Goal: Task Accomplishment & Management: Manage account settings

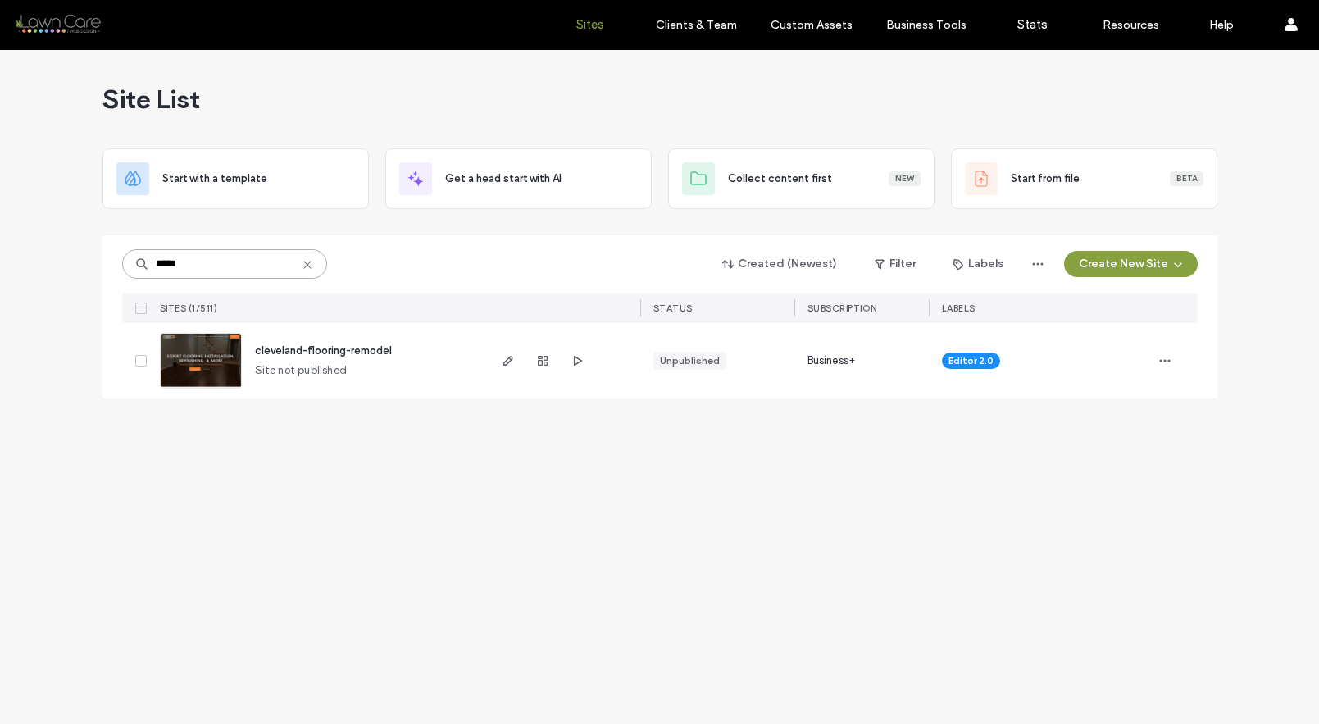
click at [257, 262] on input "*****" at bounding box center [224, 264] width 205 height 30
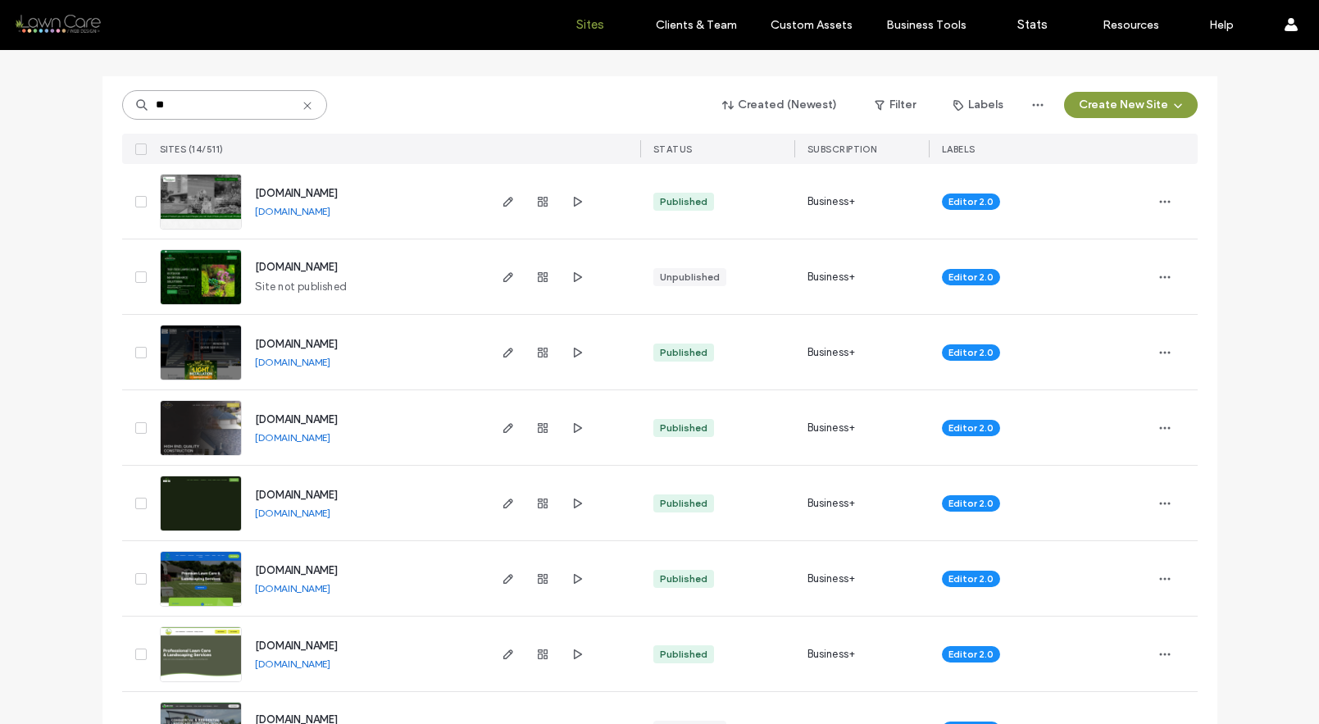
scroll to position [127, 0]
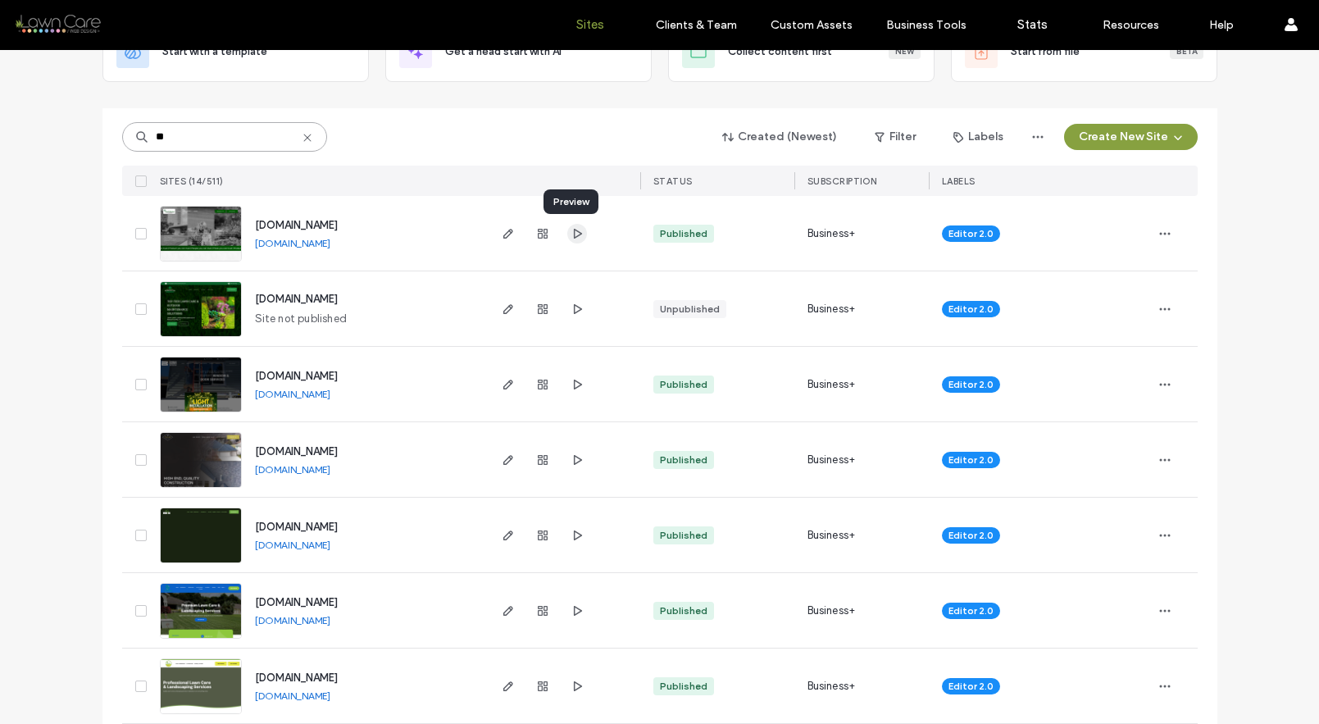
type input "**"
click at [574, 234] on icon "button" at bounding box center [576, 233] width 13 height 13
click at [338, 220] on span "www.aaooservices.com" at bounding box center [296, 225] width 83 height 12
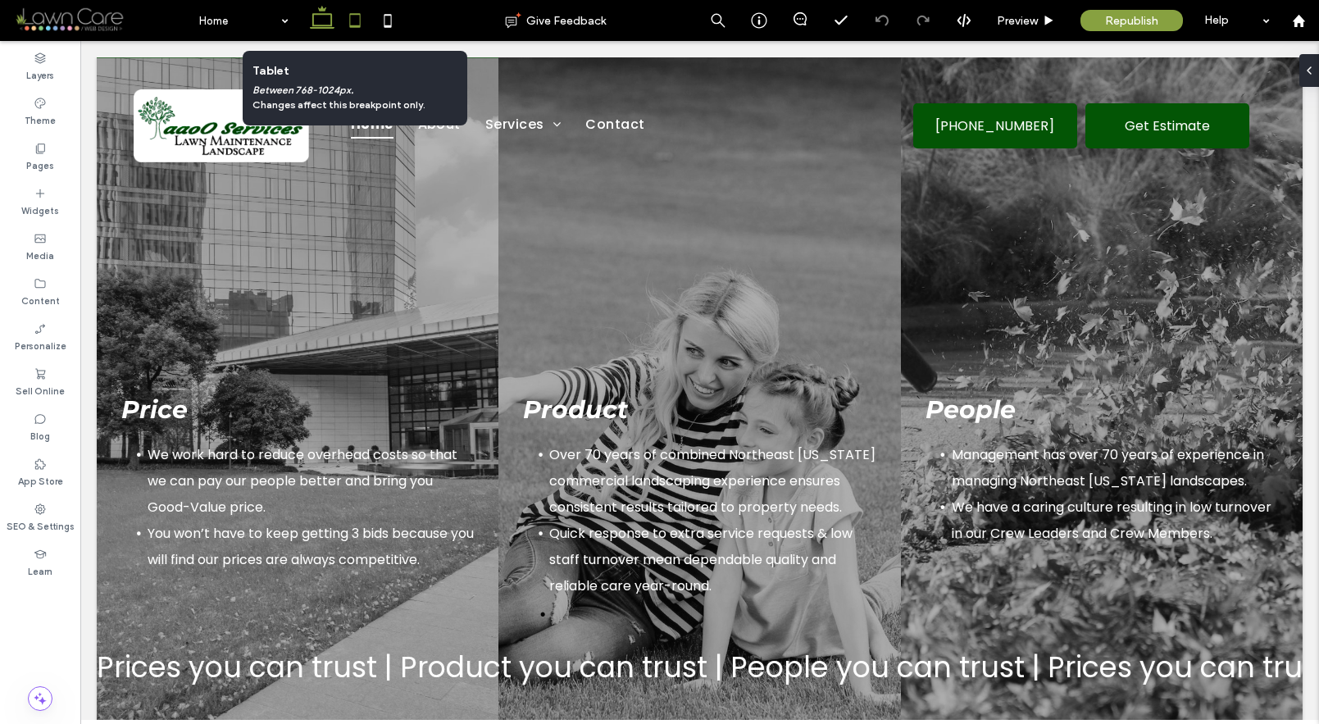
click at [352, 29] on icon at bounding box center [354, 20] width 33 height 33
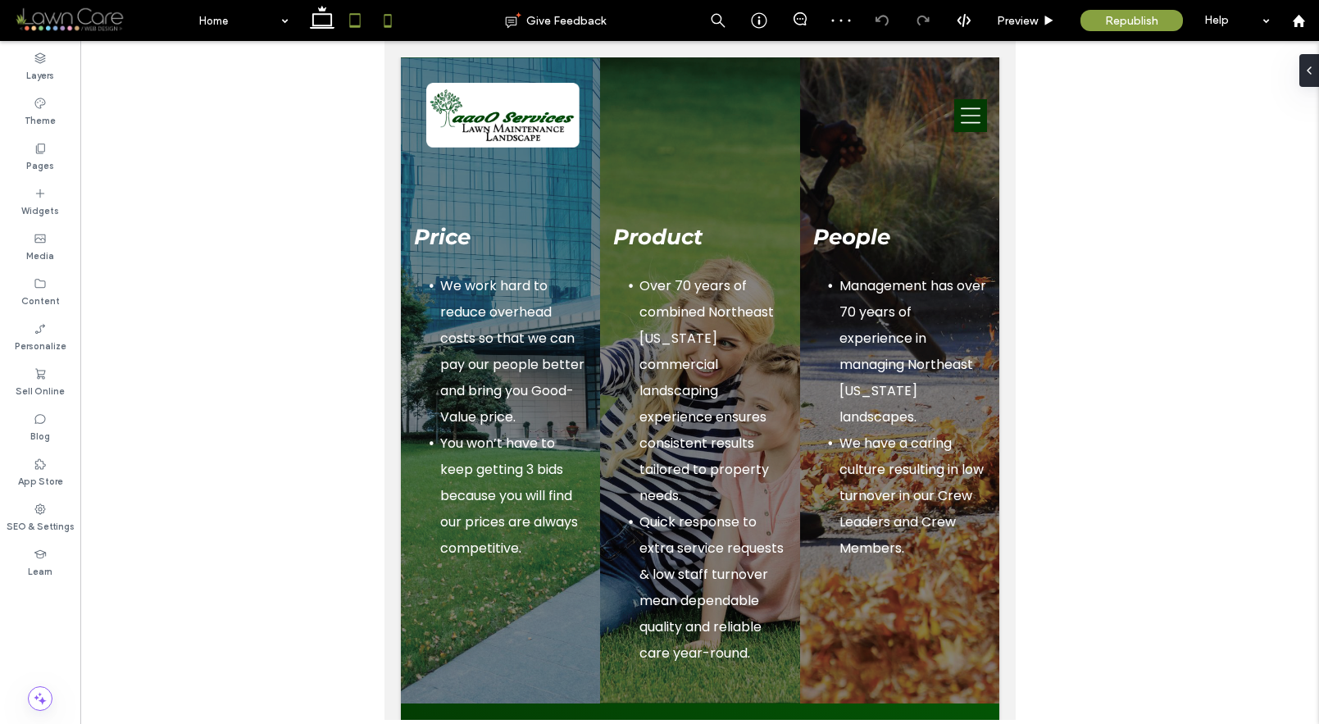
click at [393, 22] on icon at bounding box center [387, 20] width 33 height 33
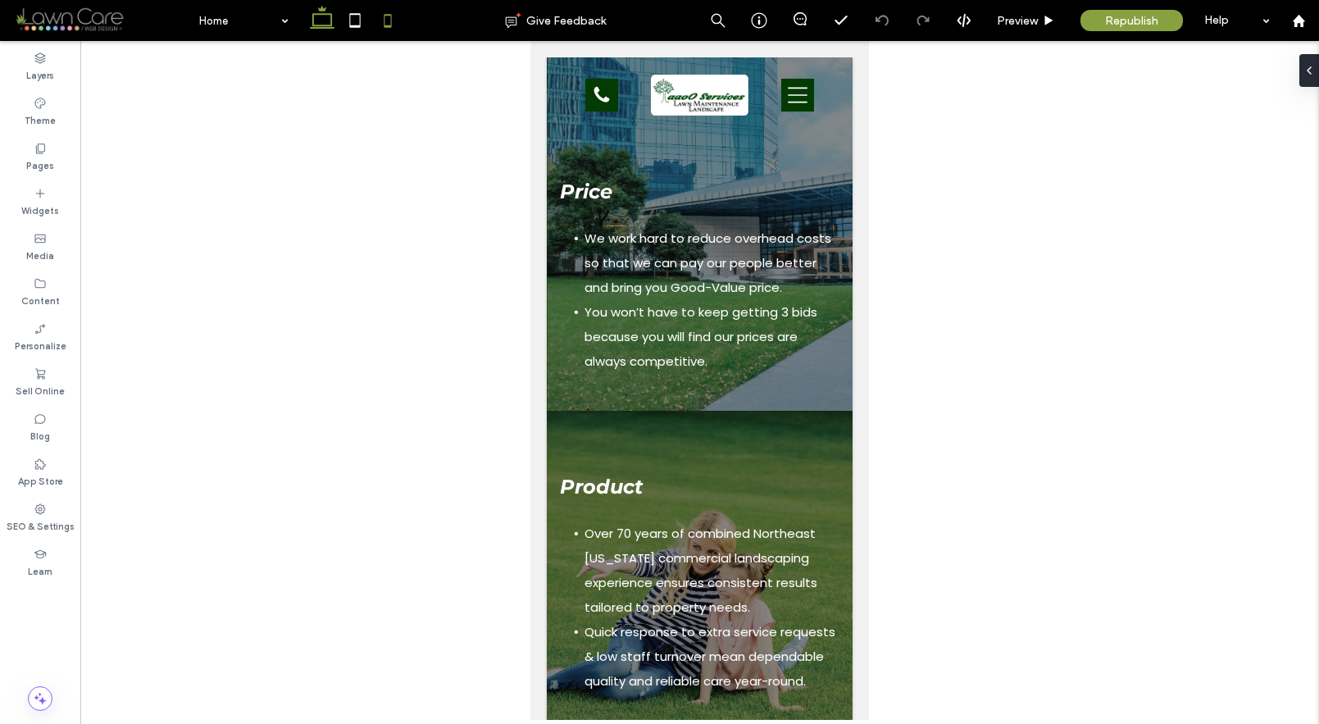
click at [324, 25] on use at bounding box center [322, 17] width 25 height 23
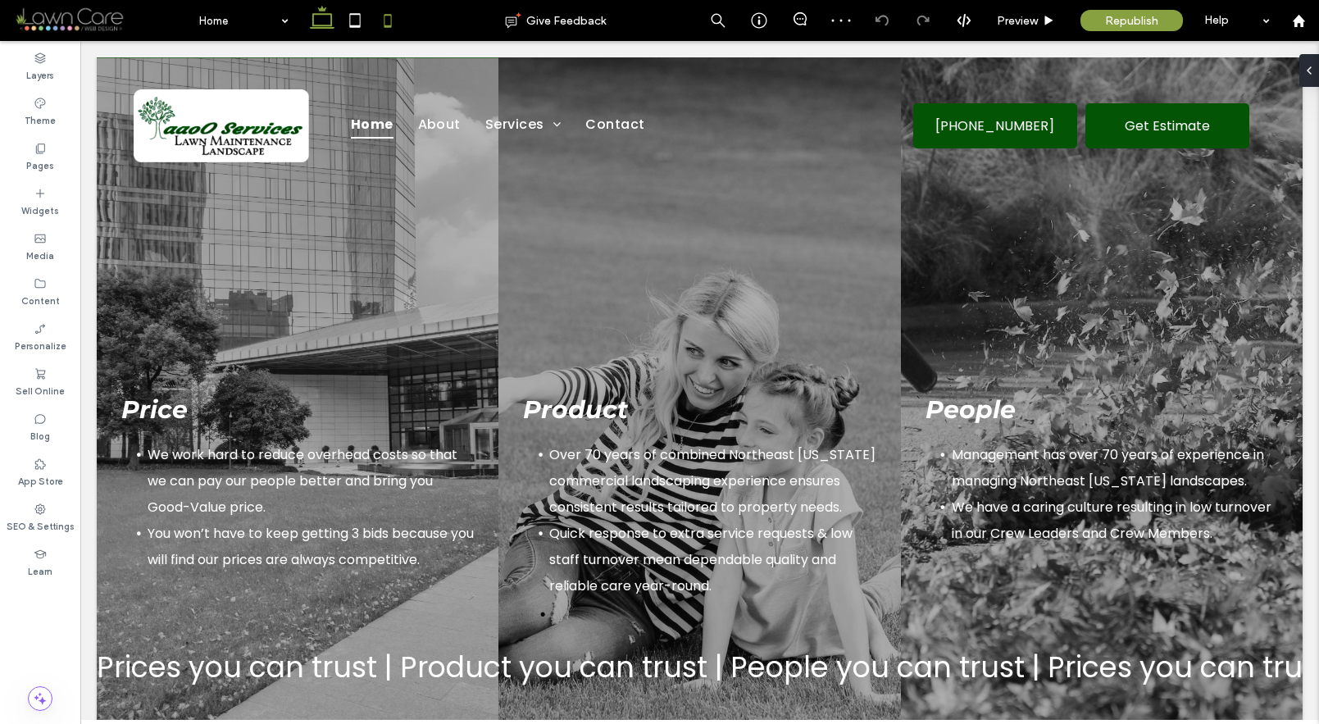
click at [390, 20] on icon at bounding box center [387, 20] width 33 height 33
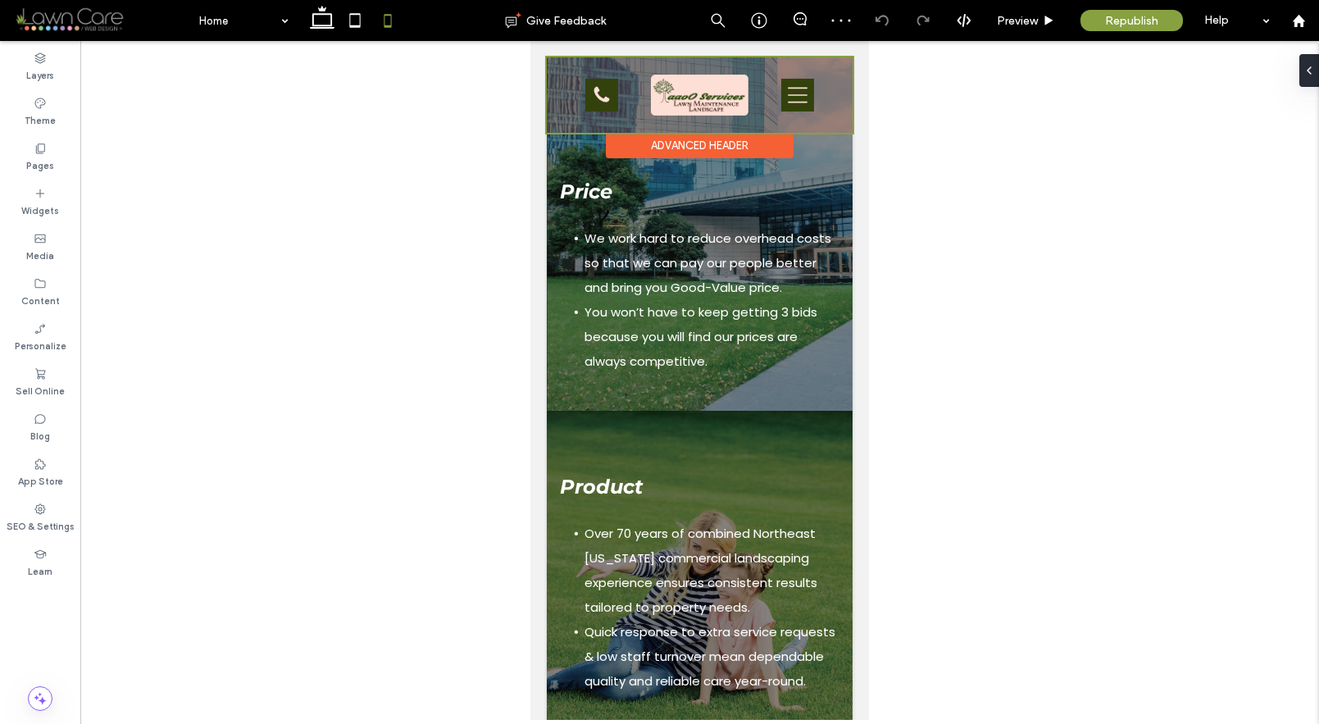
click at [614, 89] on div at bounding box center [700, 94] width 306 height 75
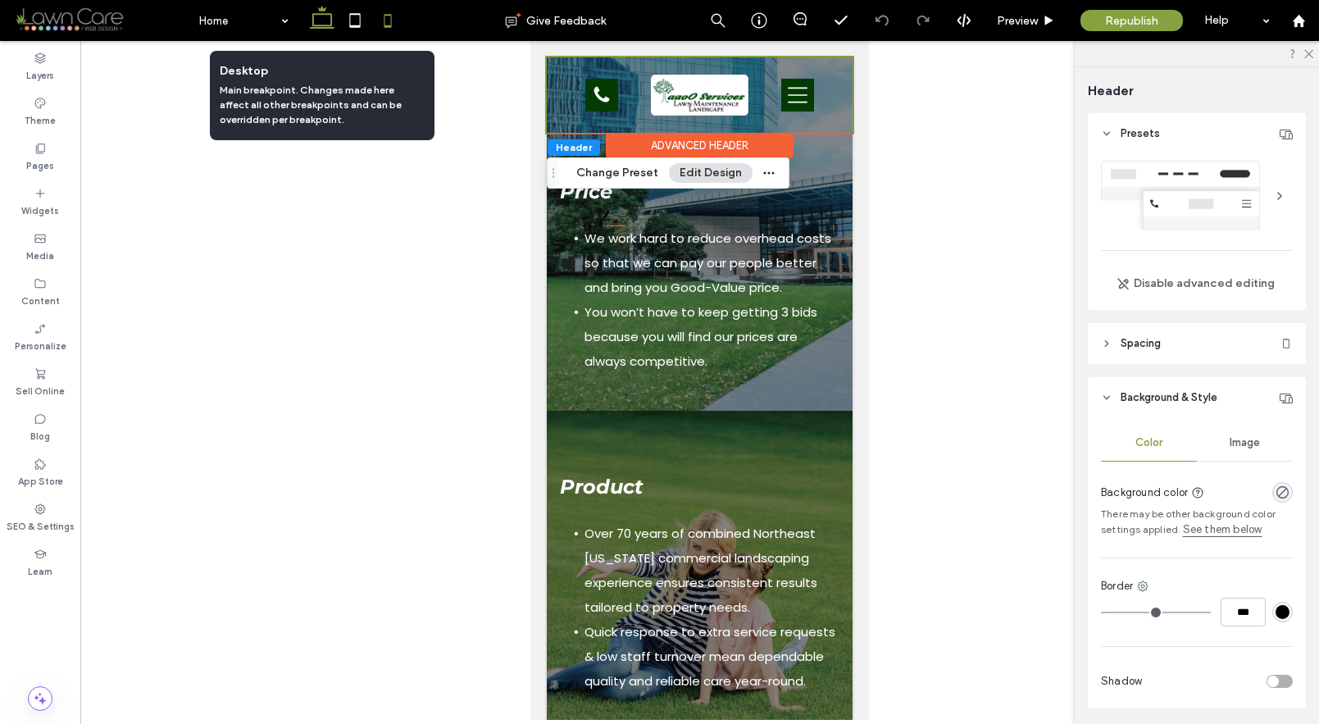
click at [331, 23] on use at bounding box center [322, 17] width 25 height 23
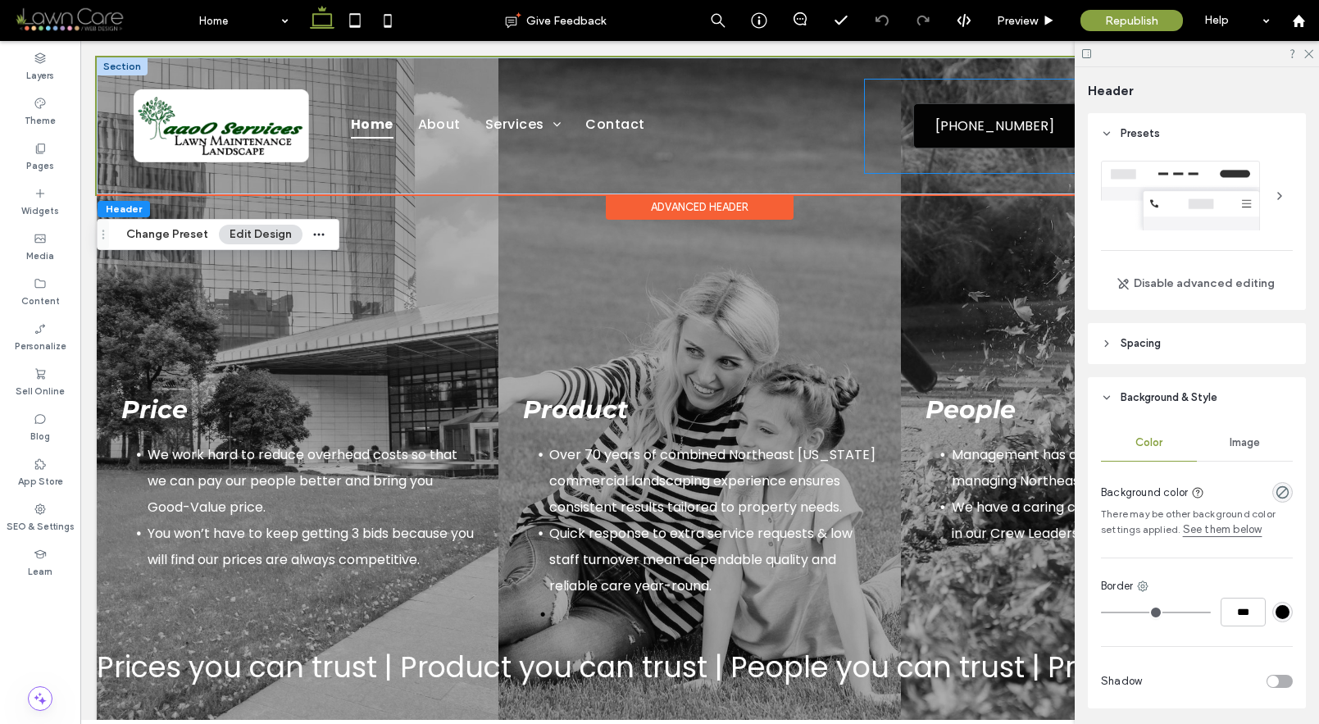
click at [956, 138] on span "[PHONE_NUMBER]" at bounding box center [994, 125] width 119 height 37
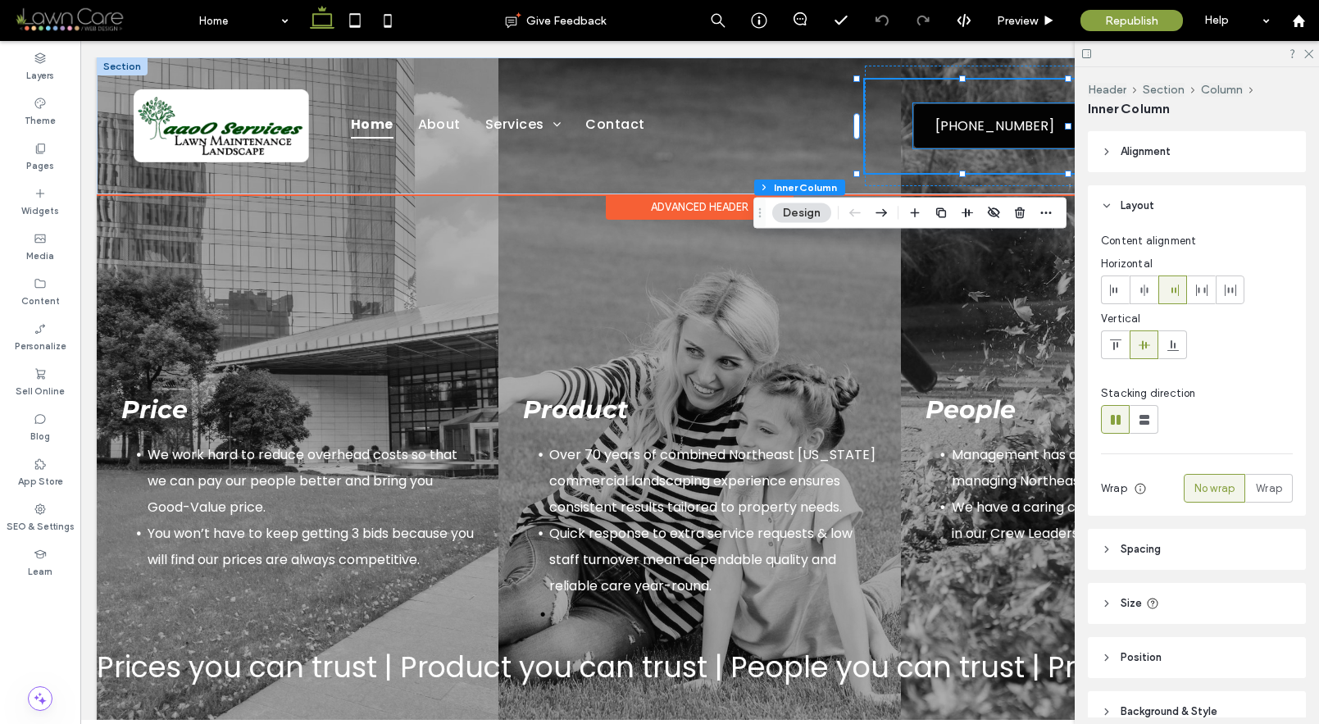
click at [965, 132] on span "[PHONE_NUMBER]" at bounding box center [994, 125] width 119 height 37
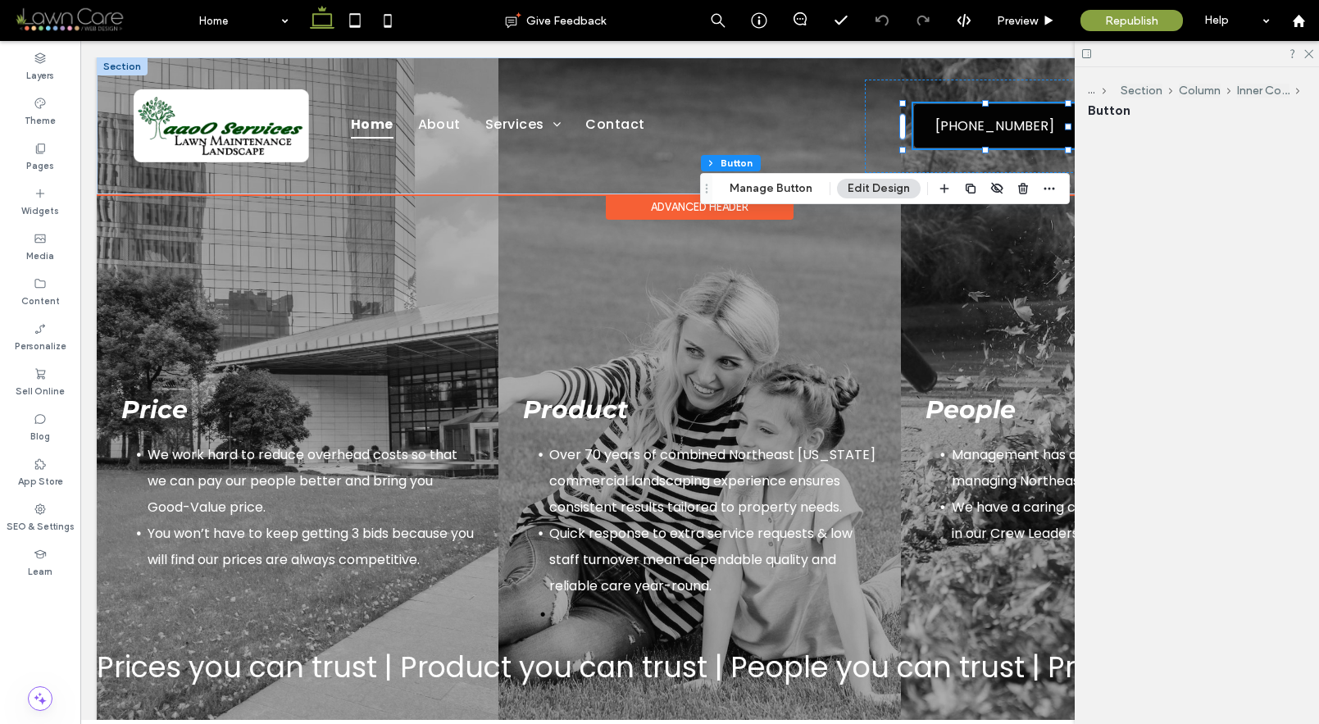
click at [965, 132] on div "[PHONE_NUMBER]" at bounding box center [995, 125] width 164 height 45
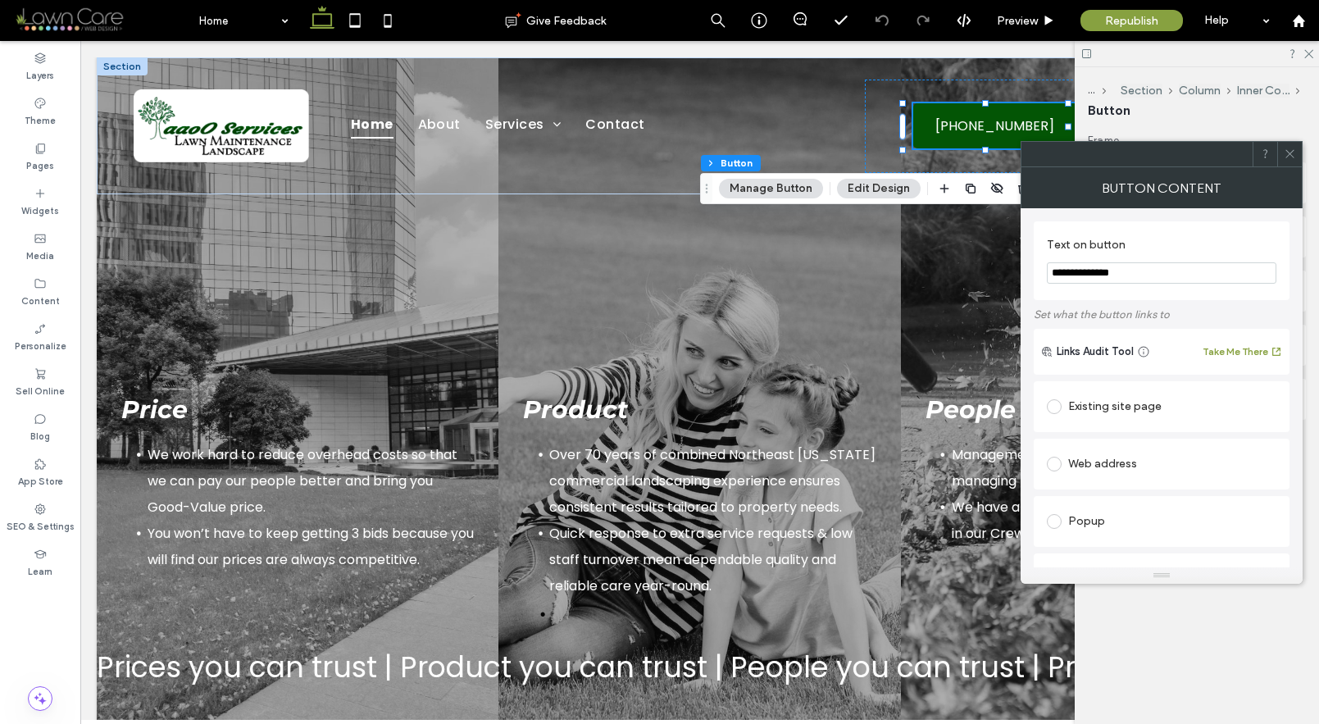
click at [1051, 272] on input "**********" at bounding box center [1160, 272] width 229 height 21
type input "**********"
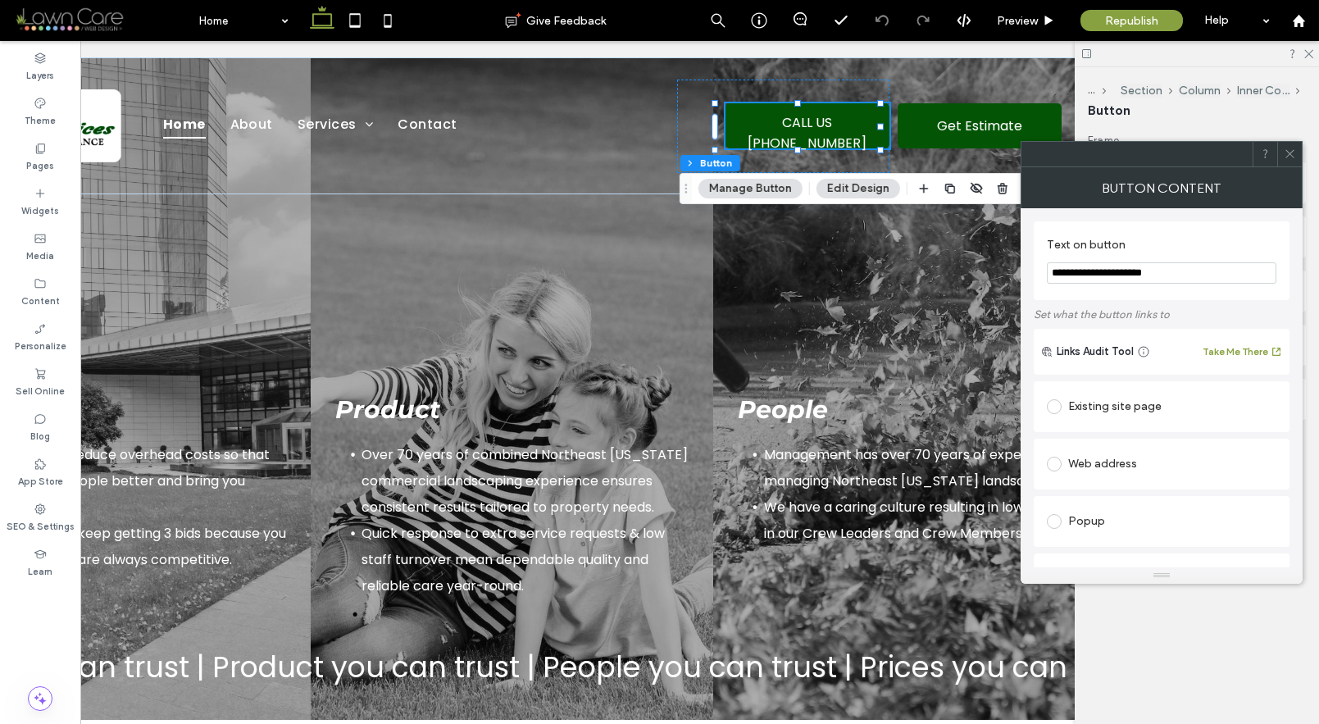
scroll to position [0, 224]
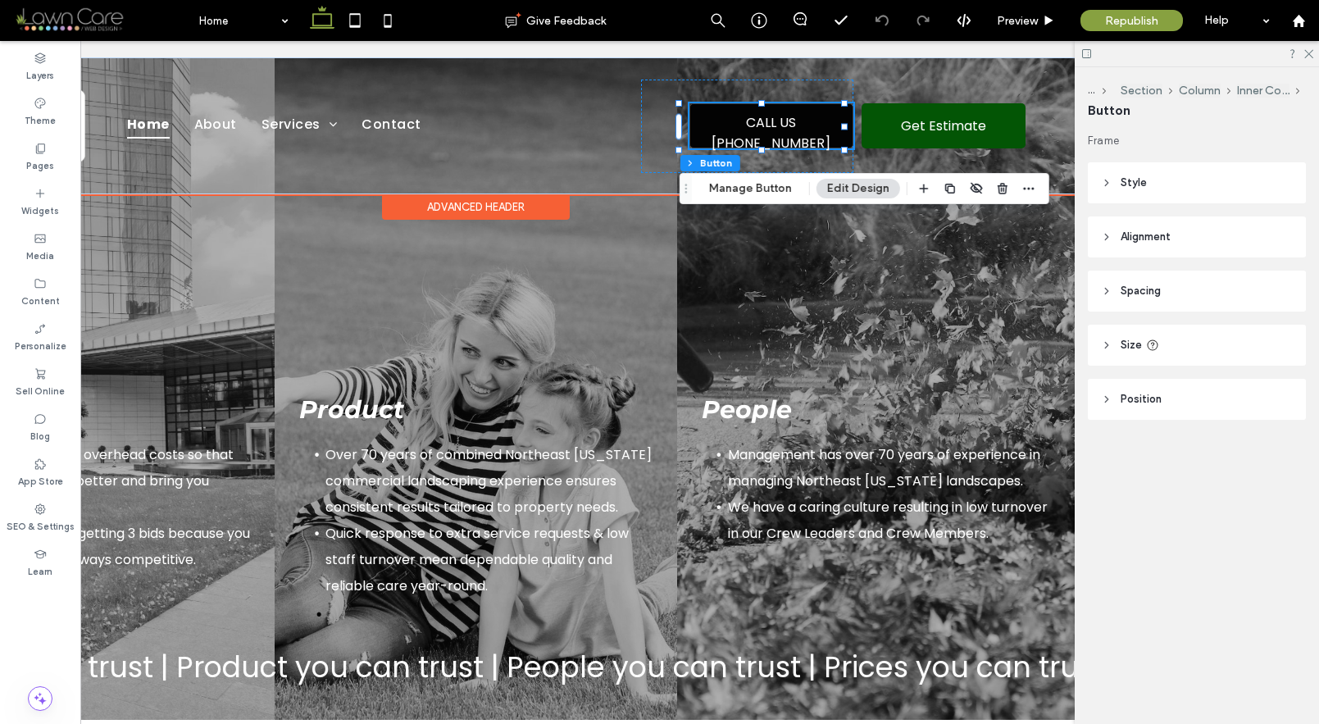
click at [757, 143] on span "CALL US [PHONE_NUMBER]" at bounding box center [771, 132] width 159 height 57
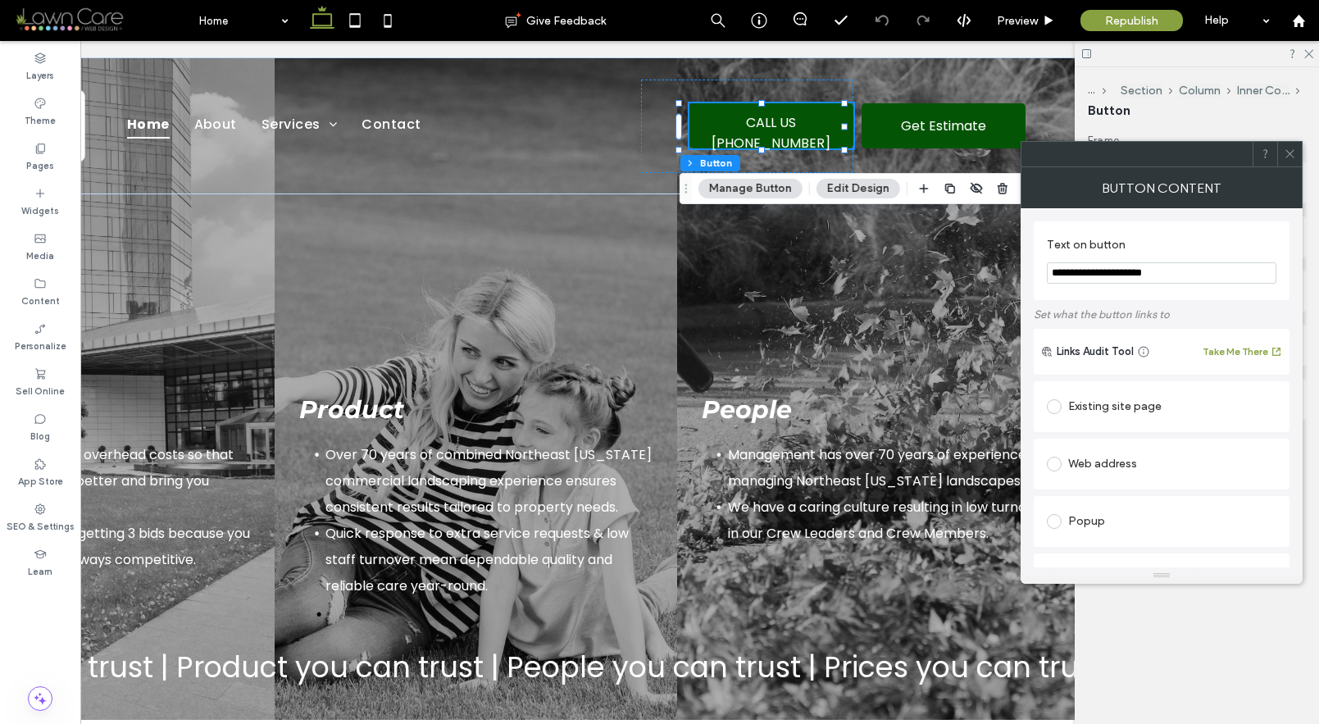
drag, startPoint x: 1077, startPoint y: 275, endPoint x: 1060, endPoint y: 270, distance: 17.9
click at [1060, 270] on input "**********" at bounding box center [1160, 272] width 229 height 21
drag, startPoint x: 1085, startPoint y: 275, endPoint x: 1077, endPoint y: 271, distance: 9.2
click at [1077, 271] on input "**********" at bounding box center [1160, 272] width 229 height 21
type input "**********"
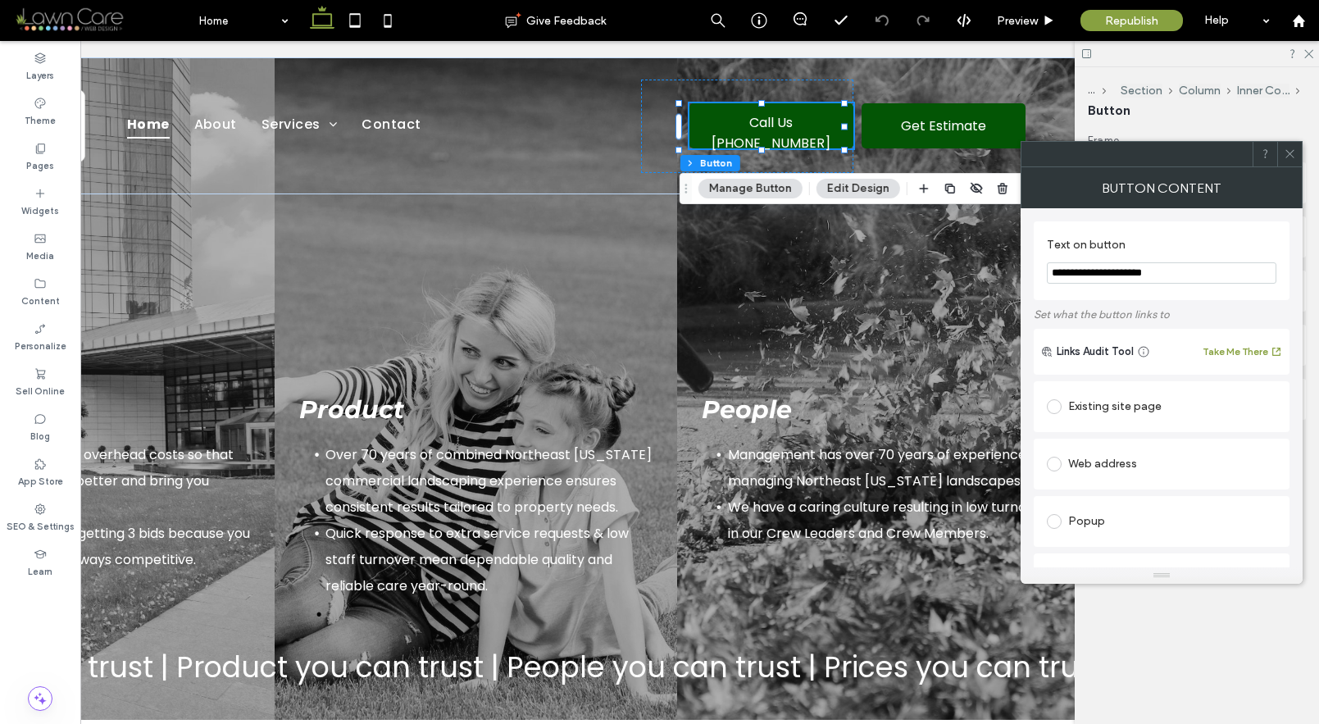
click at [1223, 245] on label "Text on button" at bounding box center [1157, 247] width 223 height 18
click at [1291, 157] on icon at bounding box center [1289, 154] width 12 height 12
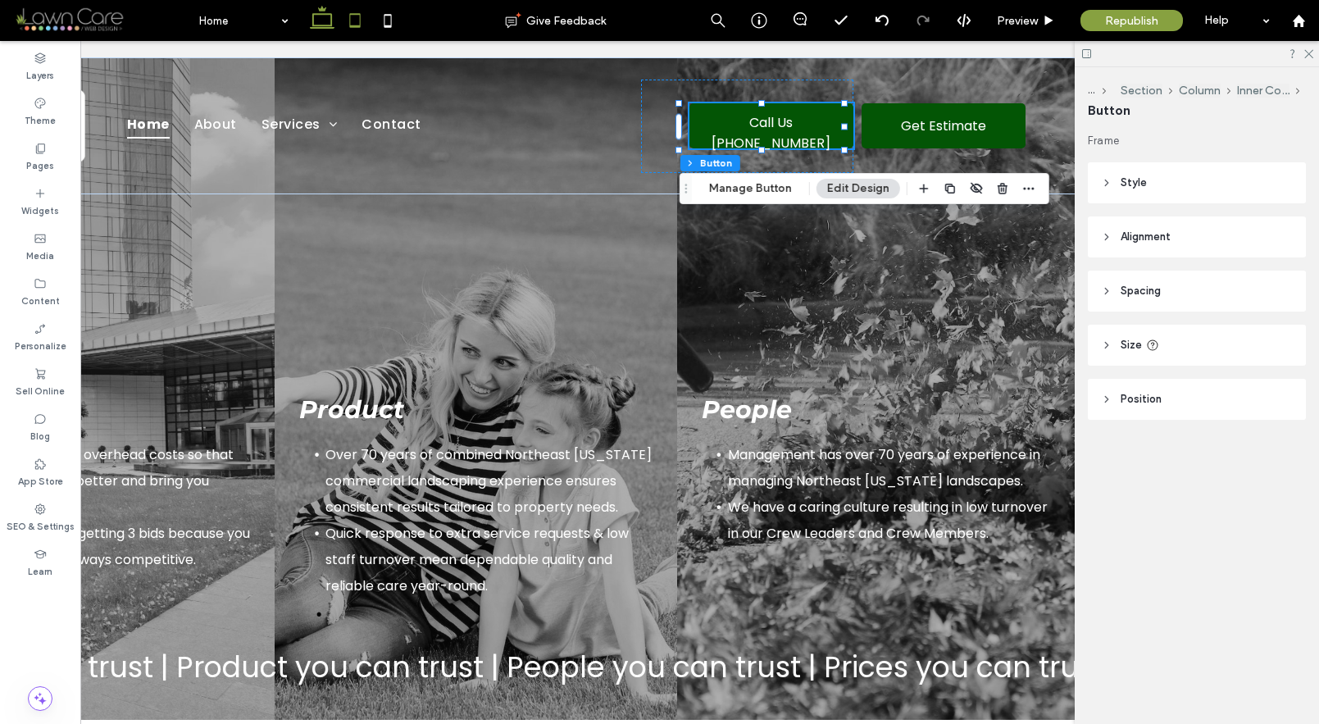
click at [356, 18] on icon at bounding box center [354, 20] width 33 height 33
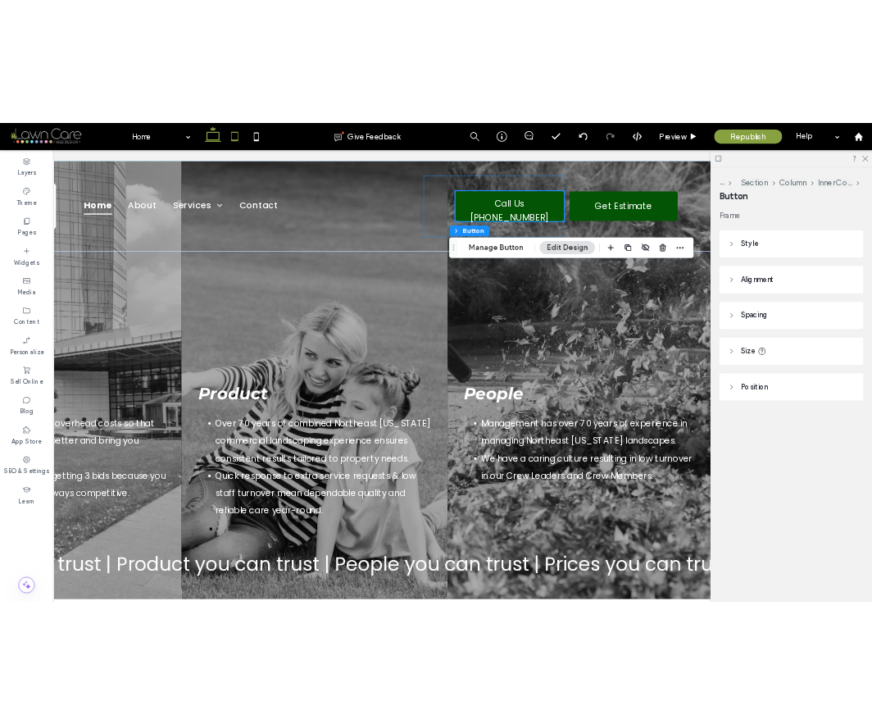
scroll to position [0, 0]
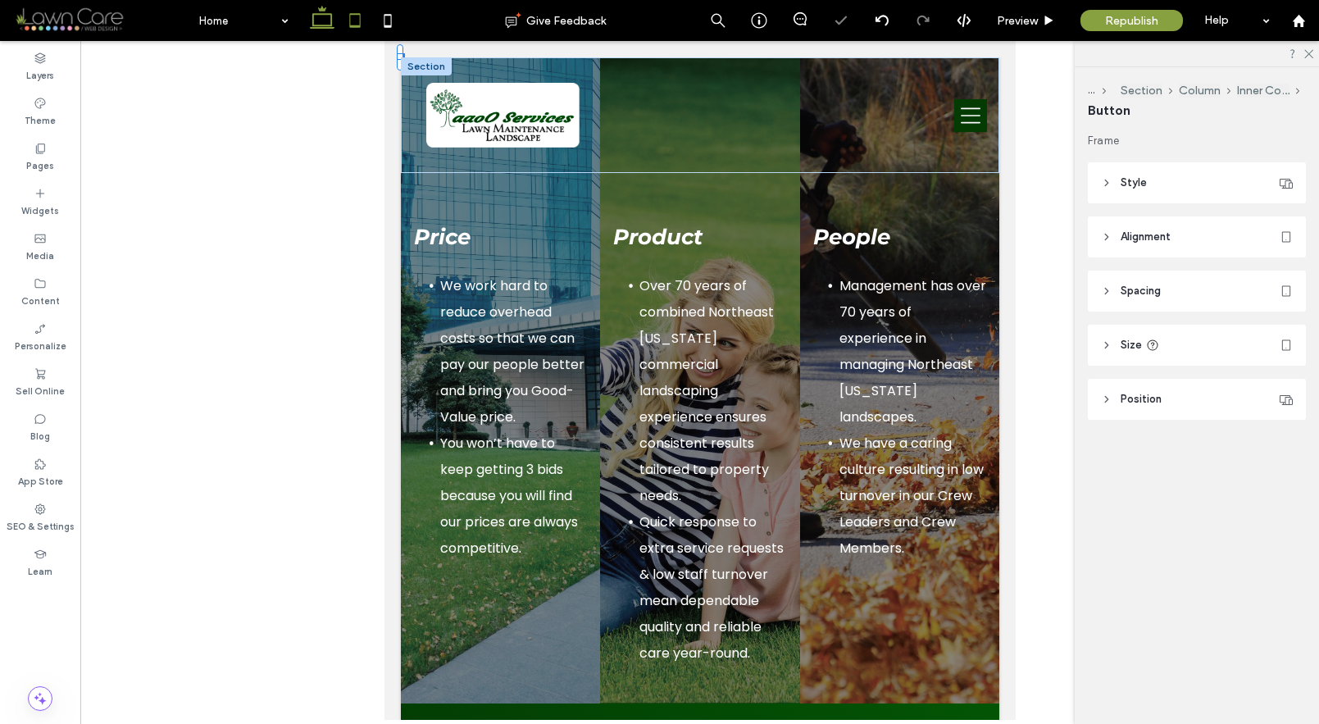
click at [317, 19] on icon at bounding box center [322, 20] width 33 height 33
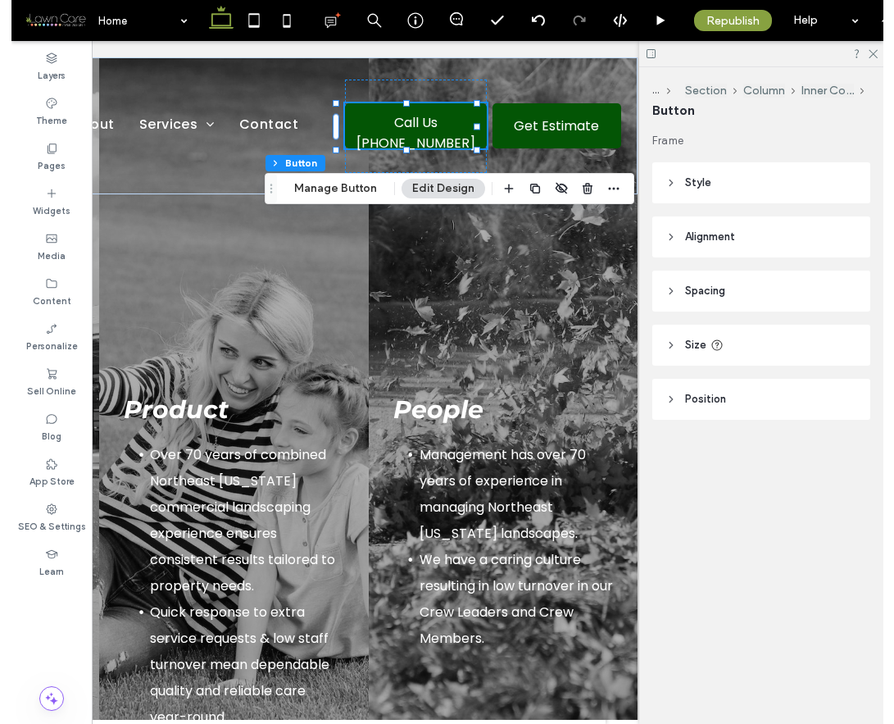
scroll to position [0, 292]
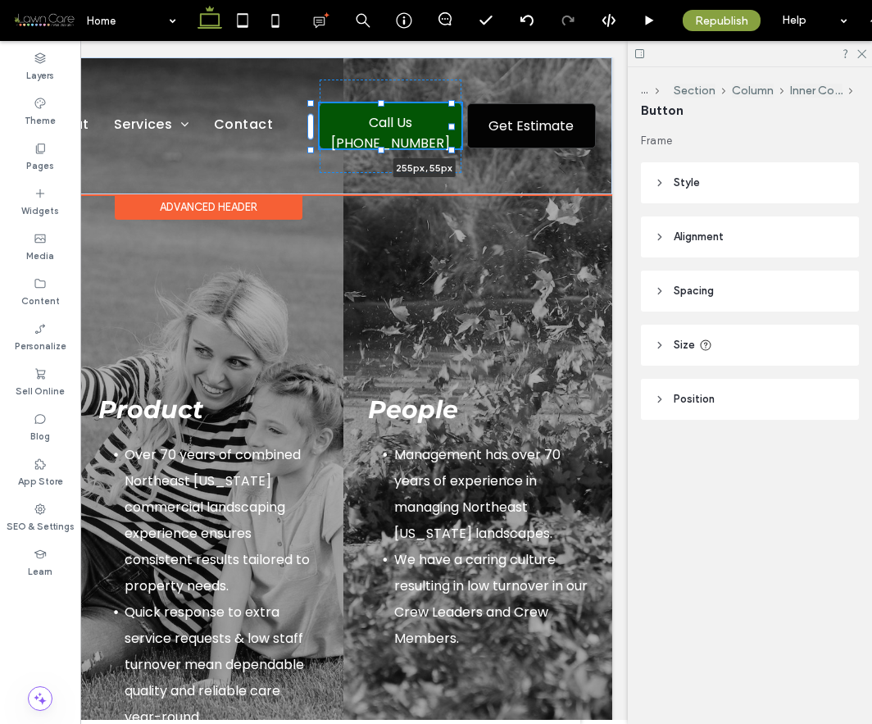
drag, startPoint x: 448, startPoint y: 127, endPoint x: 518, endPoint y: 122, distance: 69.8
click at [518, 122] on div "Home About Services Lawn & Landscape Maintenance Mowing Trimming & Pruning Weed…" at bounding box center [208, 125] width 807 height 137
type input "***"
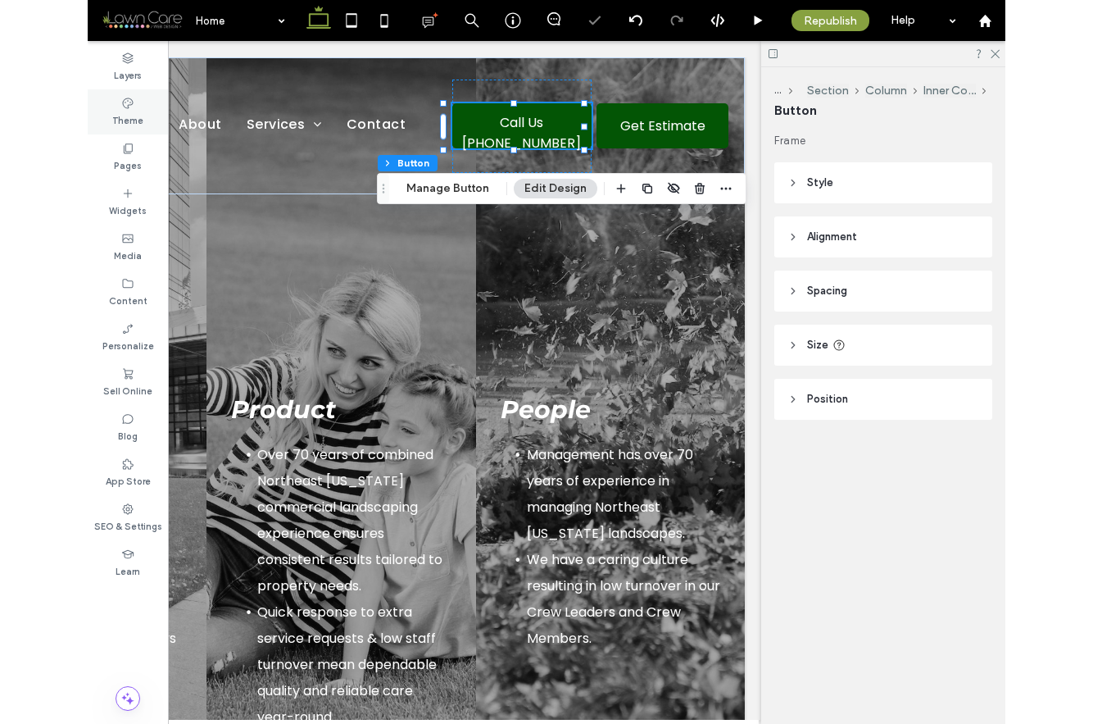
scroll to position [0, 244]
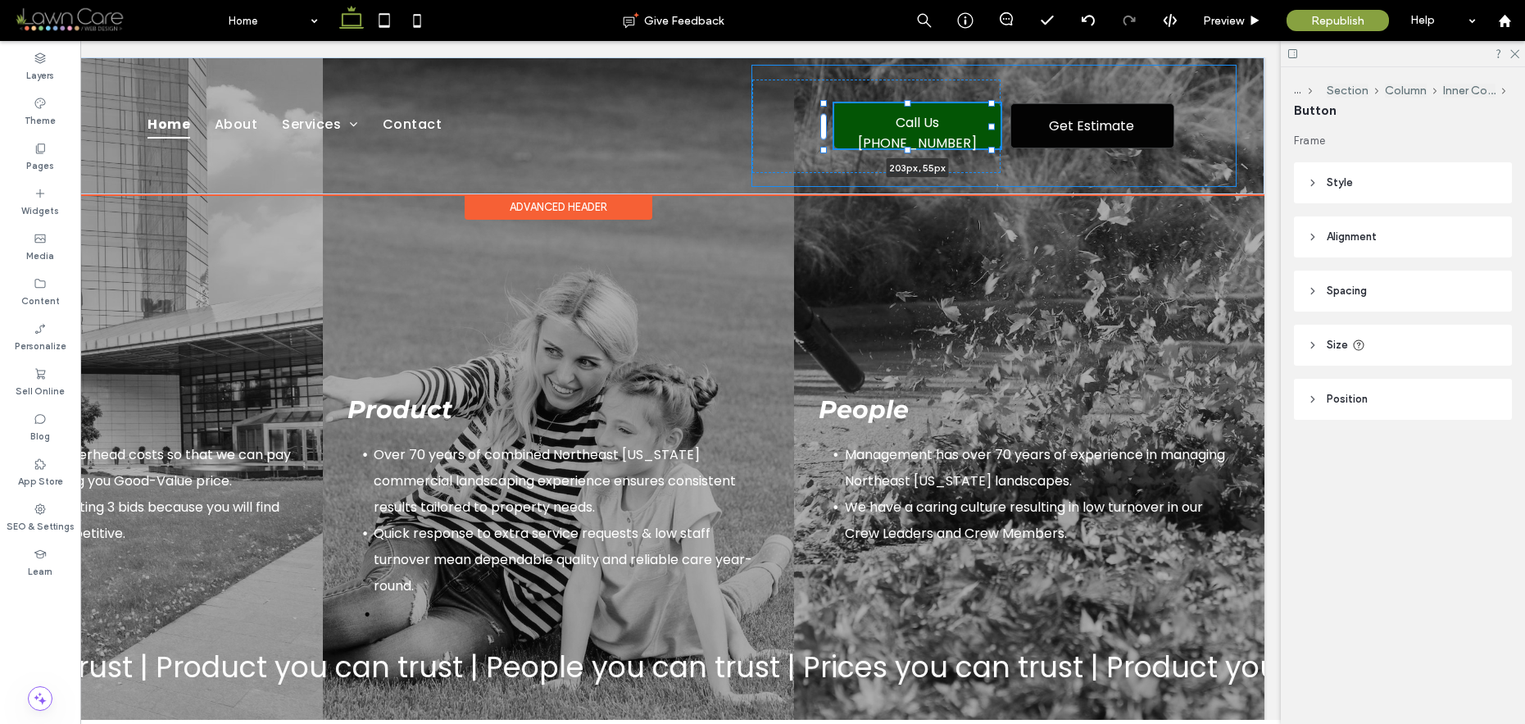
drag, startPoint x: 989, startPoint y: 127, endPoint x: 1016, endPoint y: 129, distance: 27.1
click at [1016, 129] on div "Home About Services Lawn & Landscape Maintenance Mowing Trimming & Pruning Weed…" at bounding box center [558, 125] width 1412 height 137
type input "***"
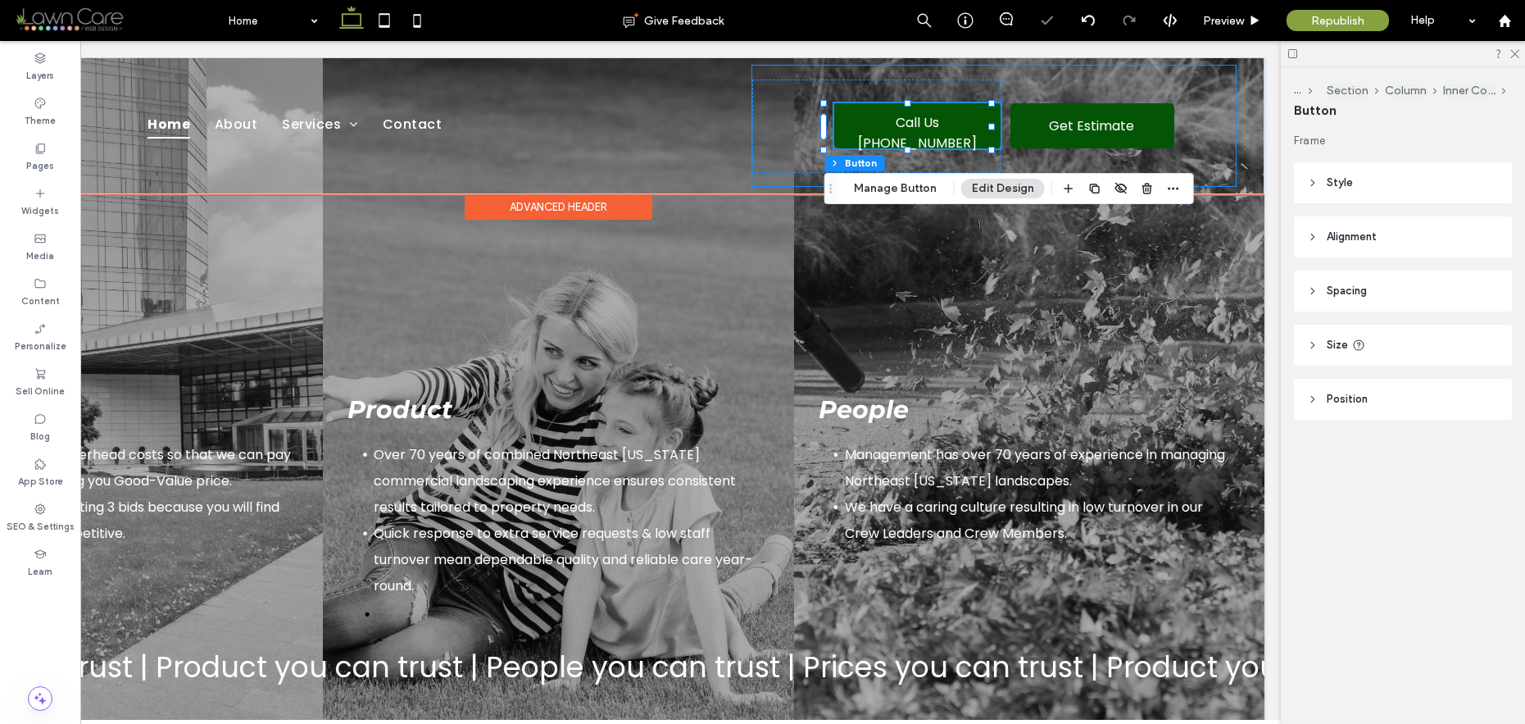
click at [1180, 120] on div "Call Us [PHONE_NUMBER] 203px , 55px Get Estimate Call Us" at bounding box center [993, 126] width 483 height 120
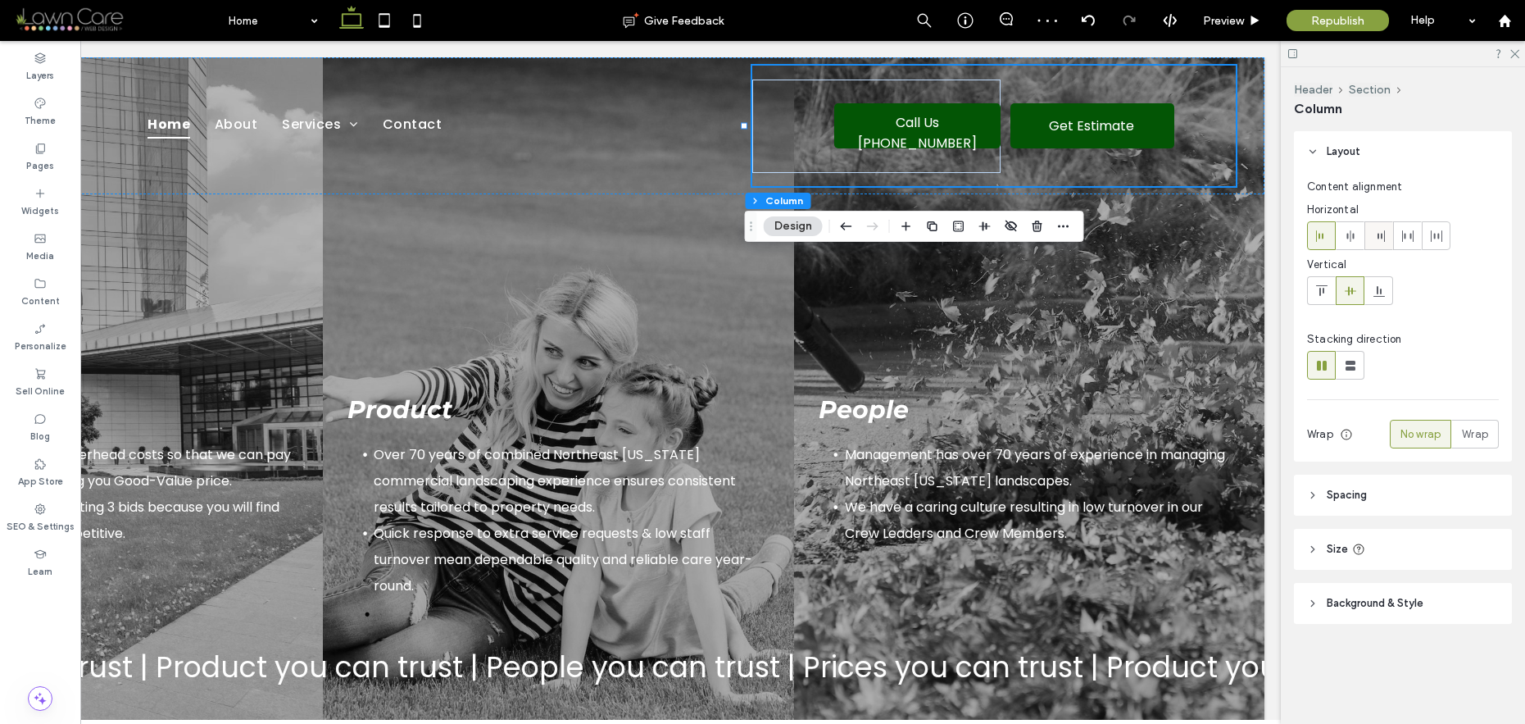
click at [1318, 238] on use at bounding box center [1381, 235] width 7 height 11
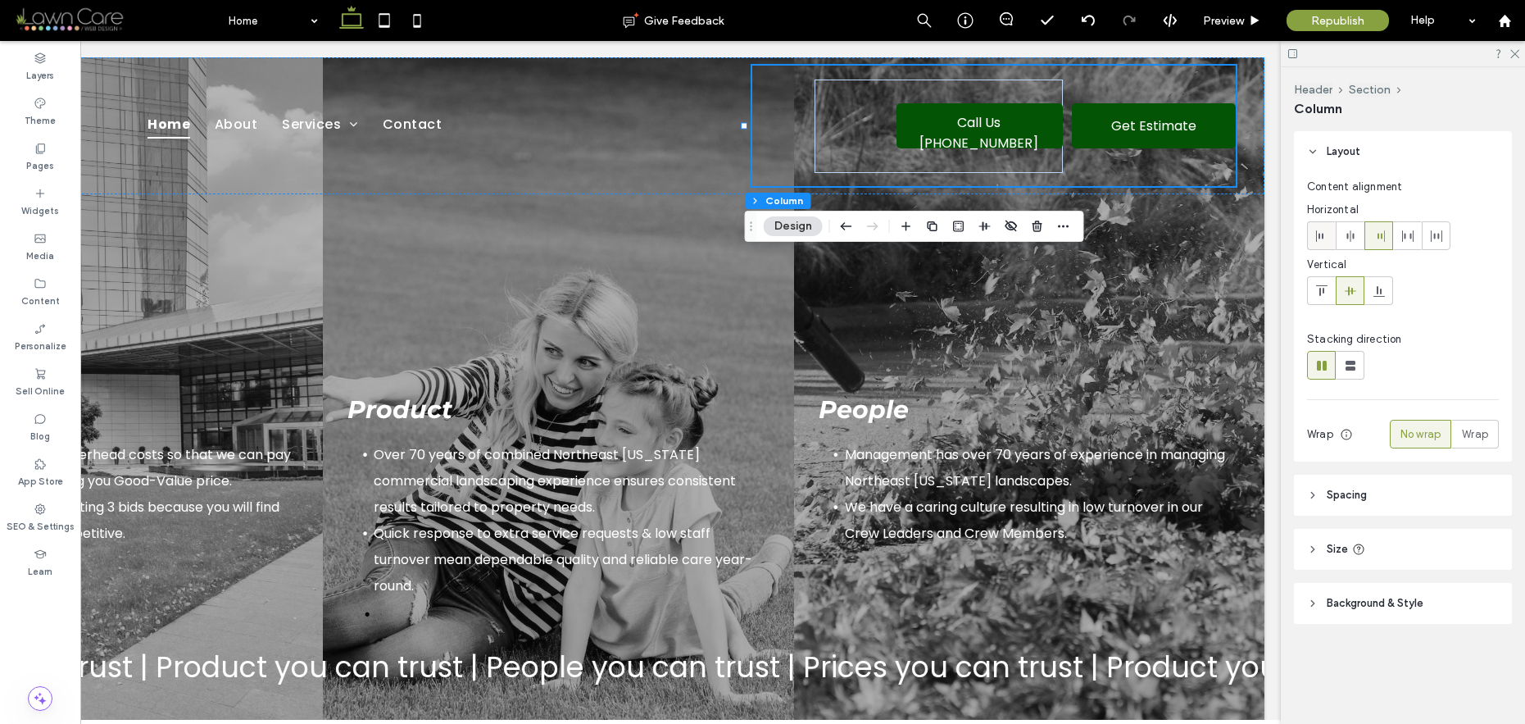
click at [1318, 241] on div at bounding box center [1321, 235] width 27 height 27
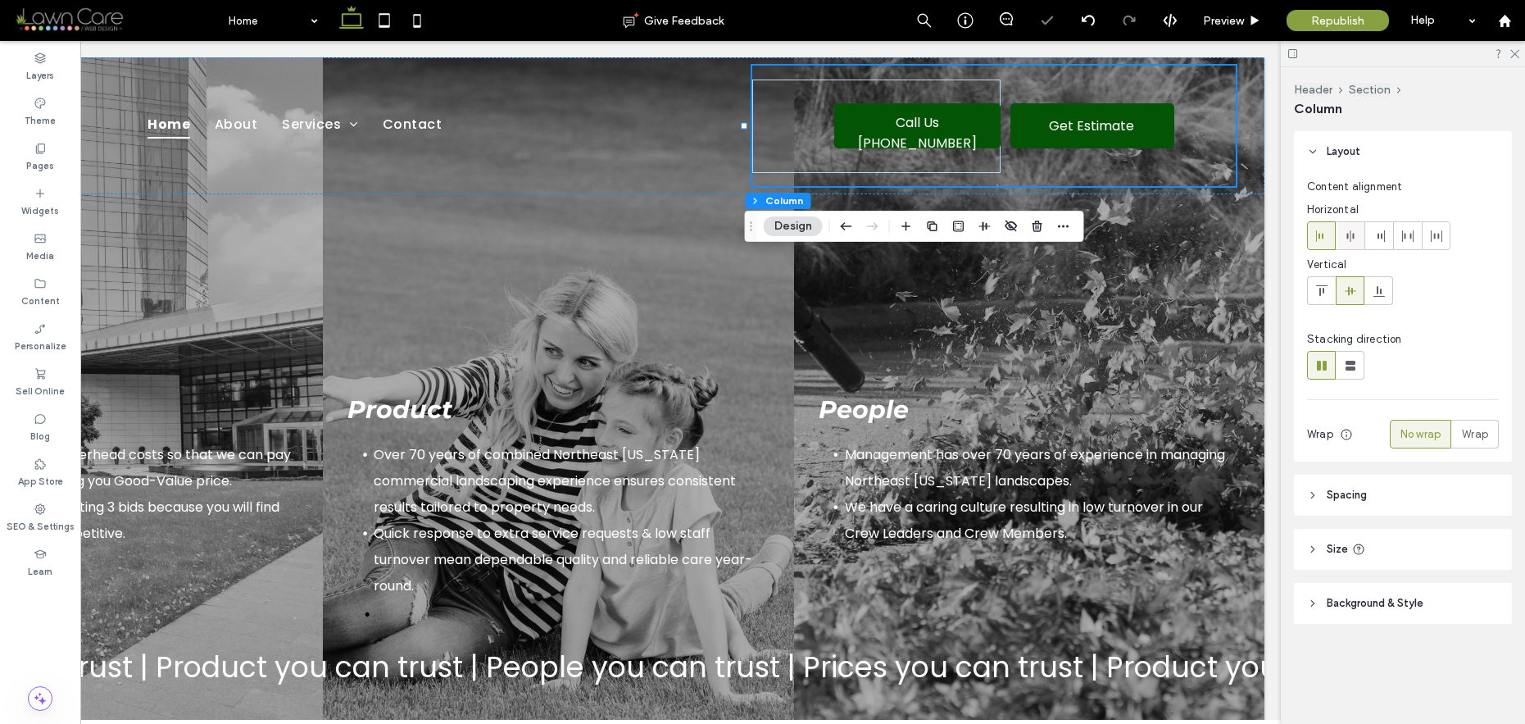
click at [1318, 238] on icon at bounding box center [1350, 235] width 13 height 13
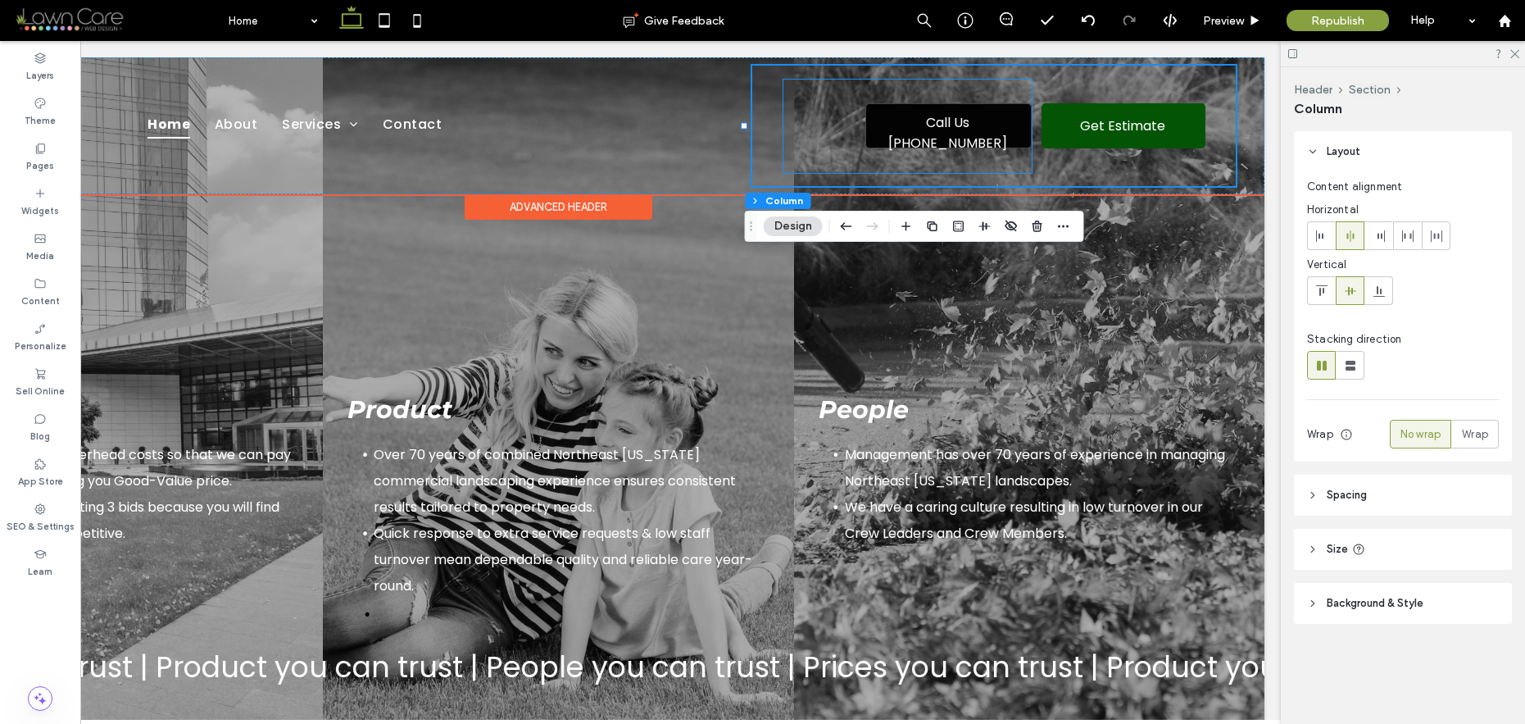
click at [901, 122] on span "Call Us [PHONE_NUMBER]" at bounding box center [947, 132] width 161 height 57
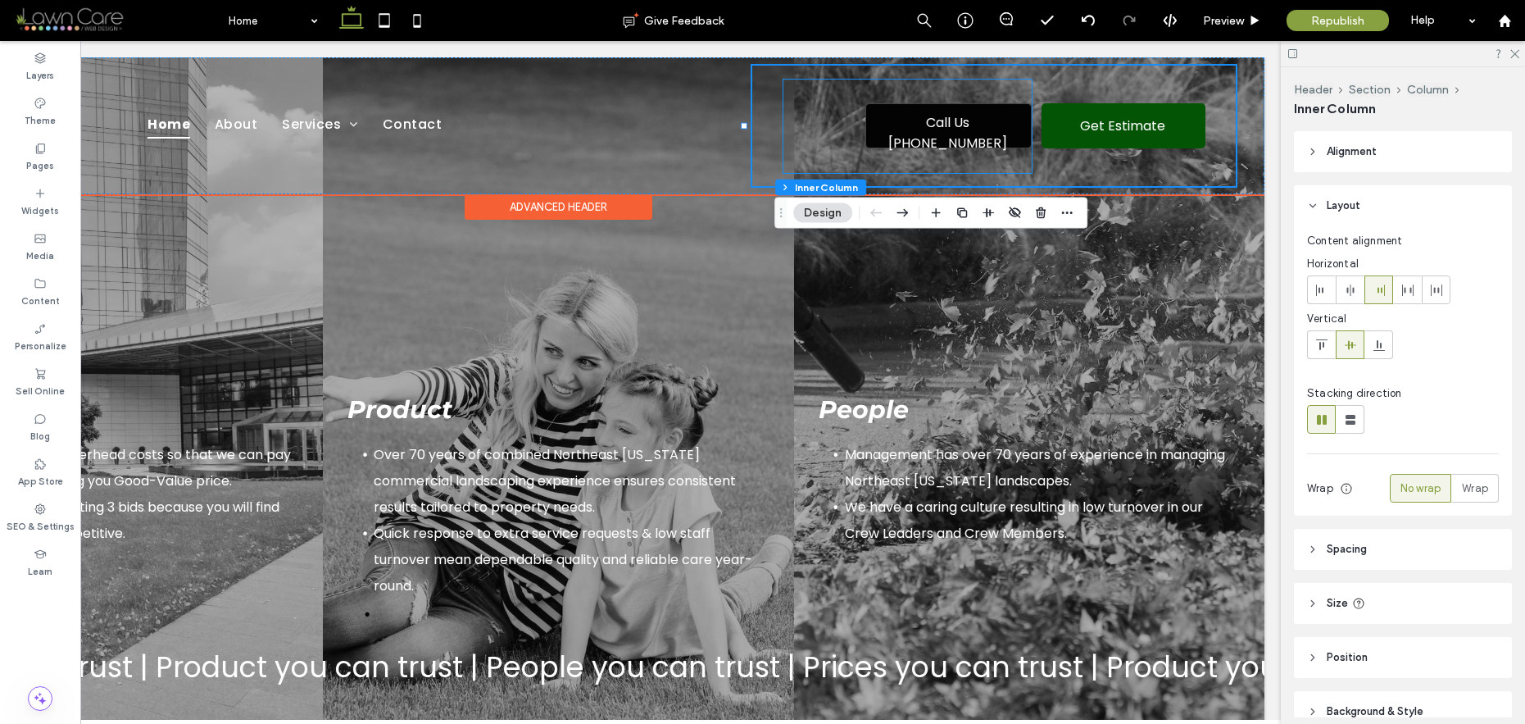
click at [901, 122] on span "Call Us [PHONE_NUMBER]" at bounding box center [947, 132] width 161 height 57
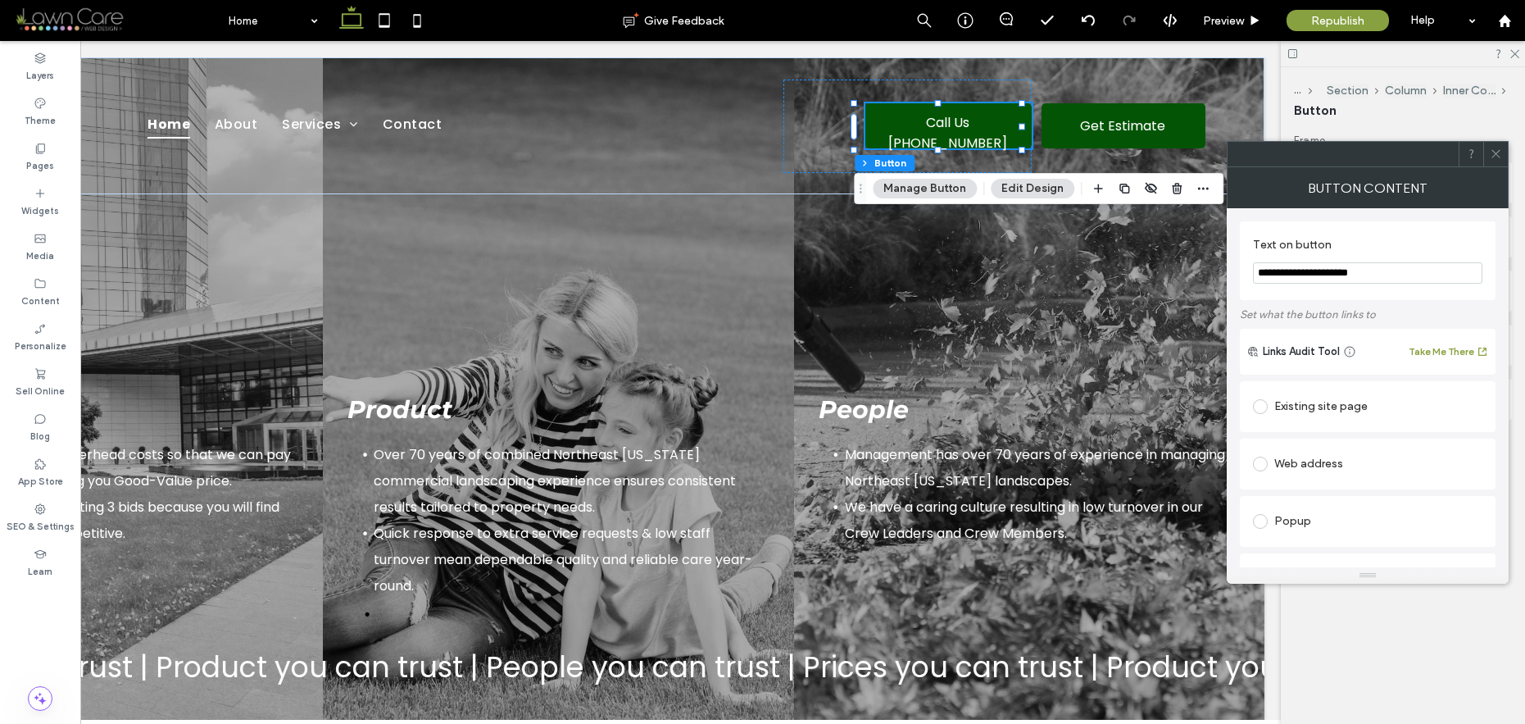
click at [1291, 271] on input "**********" at bounding box center [1367, 272] width 229 height 21
click at [1318, 148] on icon at bounding box center [1496, 154] width 12 height 12
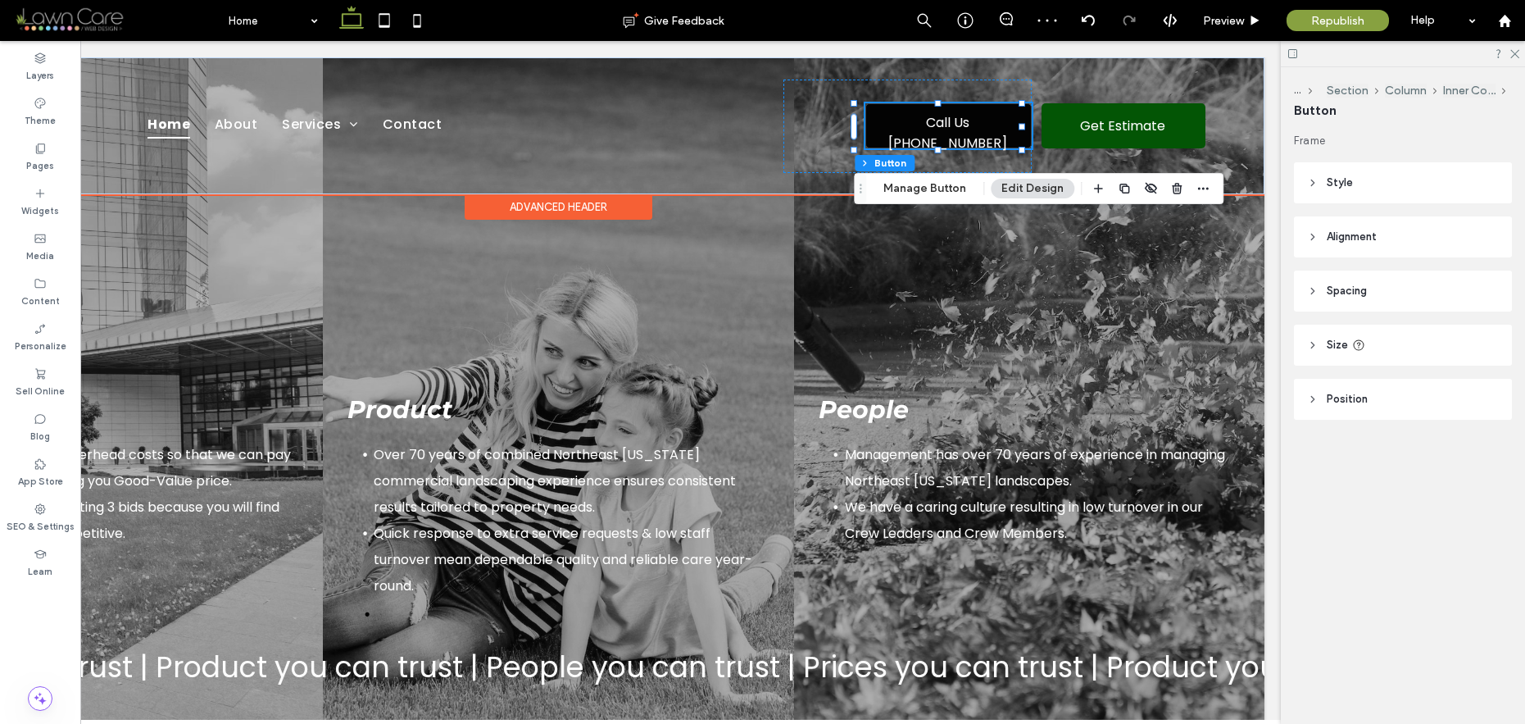
click at [883, 114] on span "Call Us [PHONE_NUMBER]" at bounding box center [947, 132] width 161 height 57
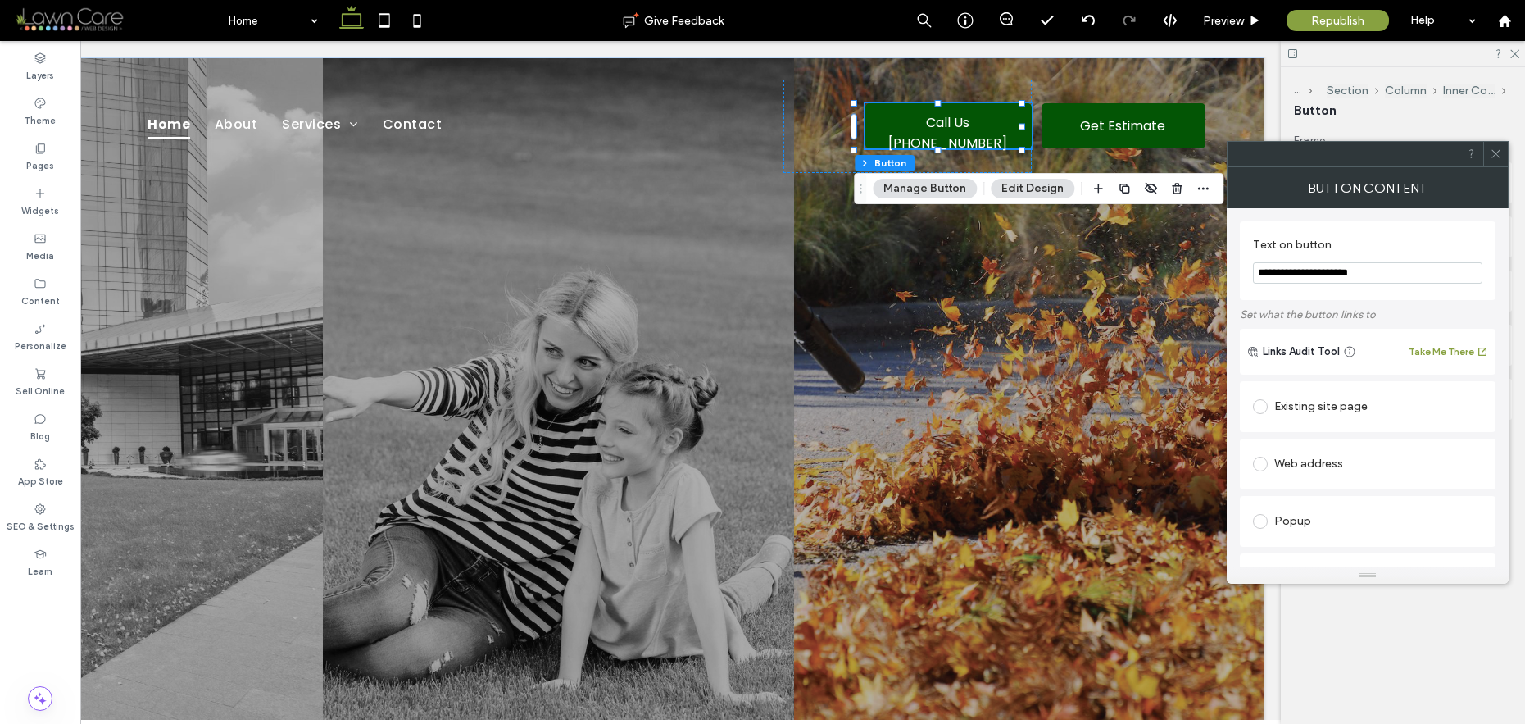
drag, startPoint x: 1128, startPoint y: 316, endPoint x: 1224, endPoint y: 276, distance: 103.6
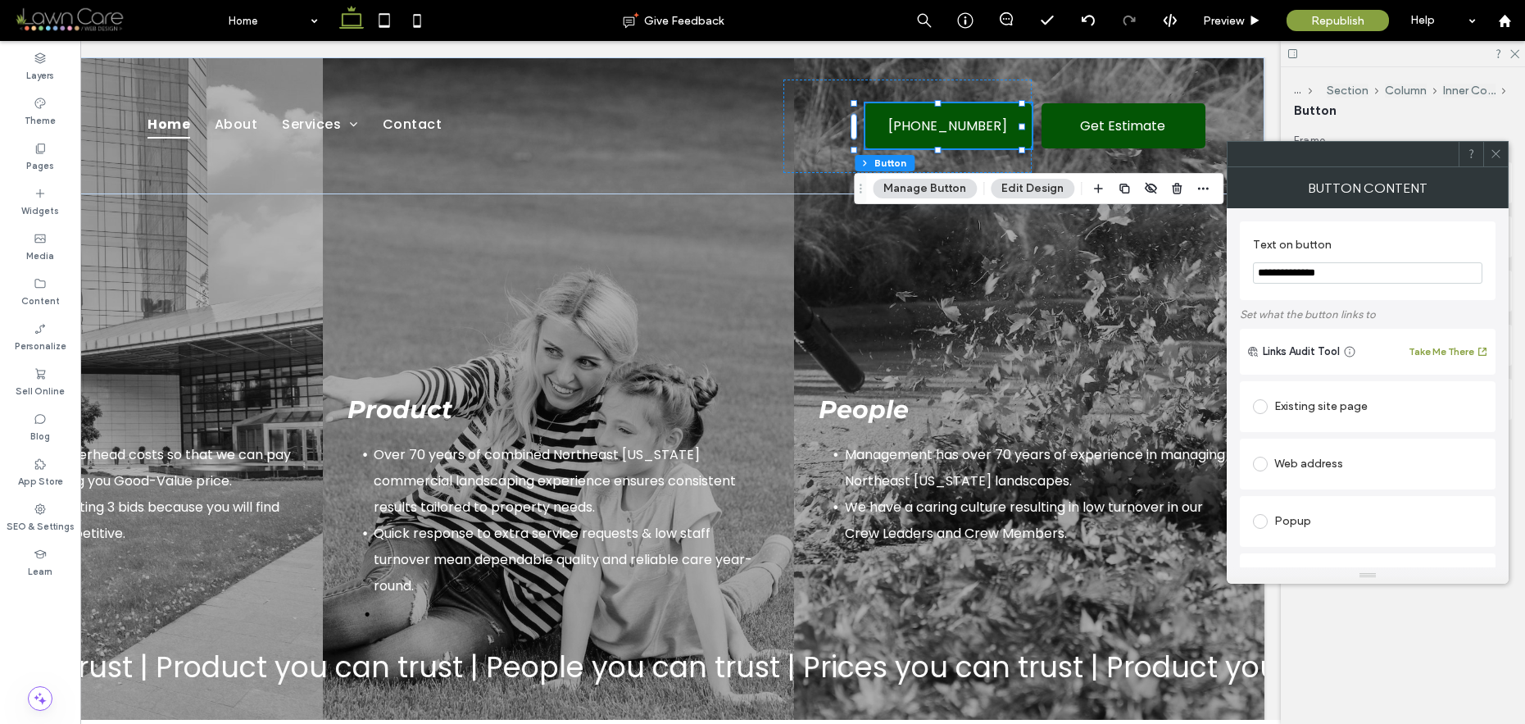
type input "**********"
click at [1318, 153] on icon at bounding box center [1496, 154] width 12 height 12
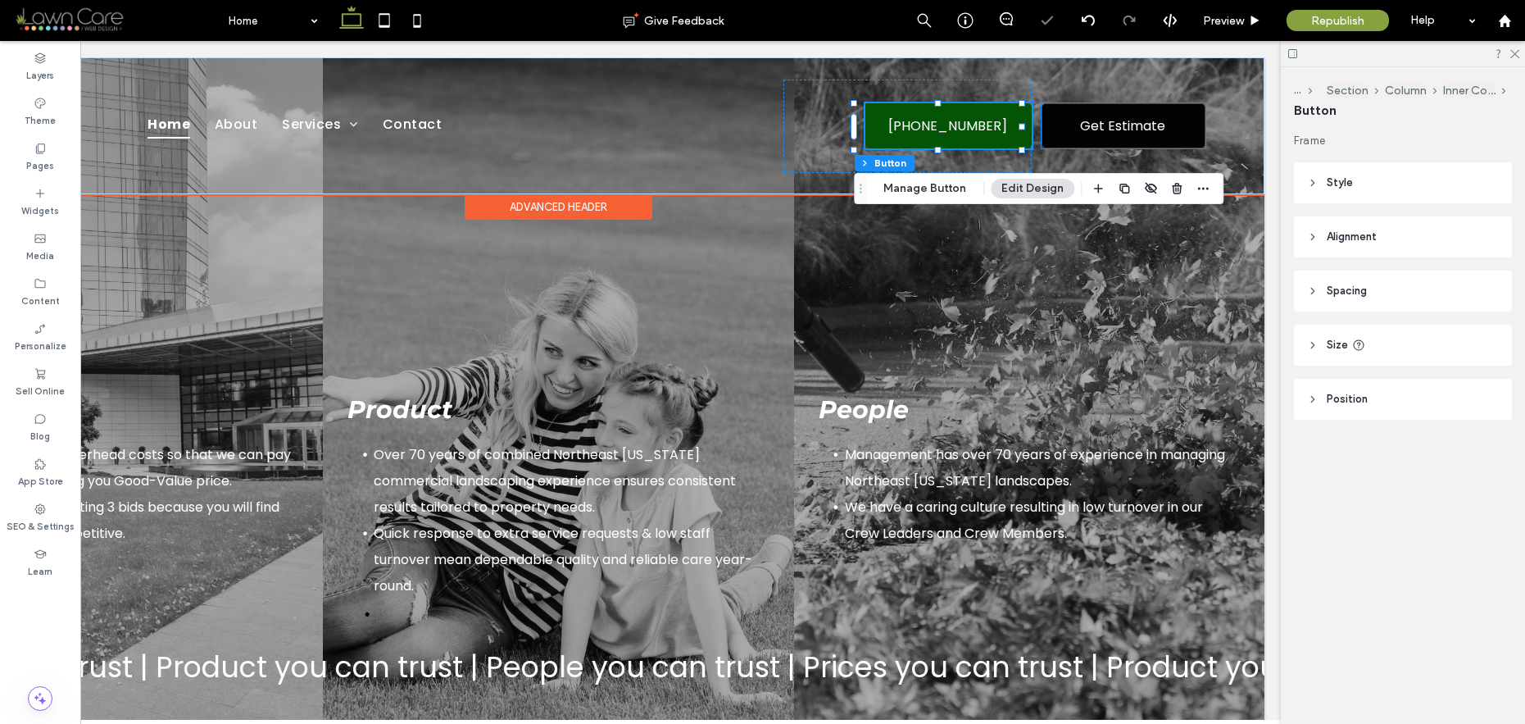
click at [1152, 129] on span "Get Estimate" at bounding box center [1122, 125] width 85 height 37
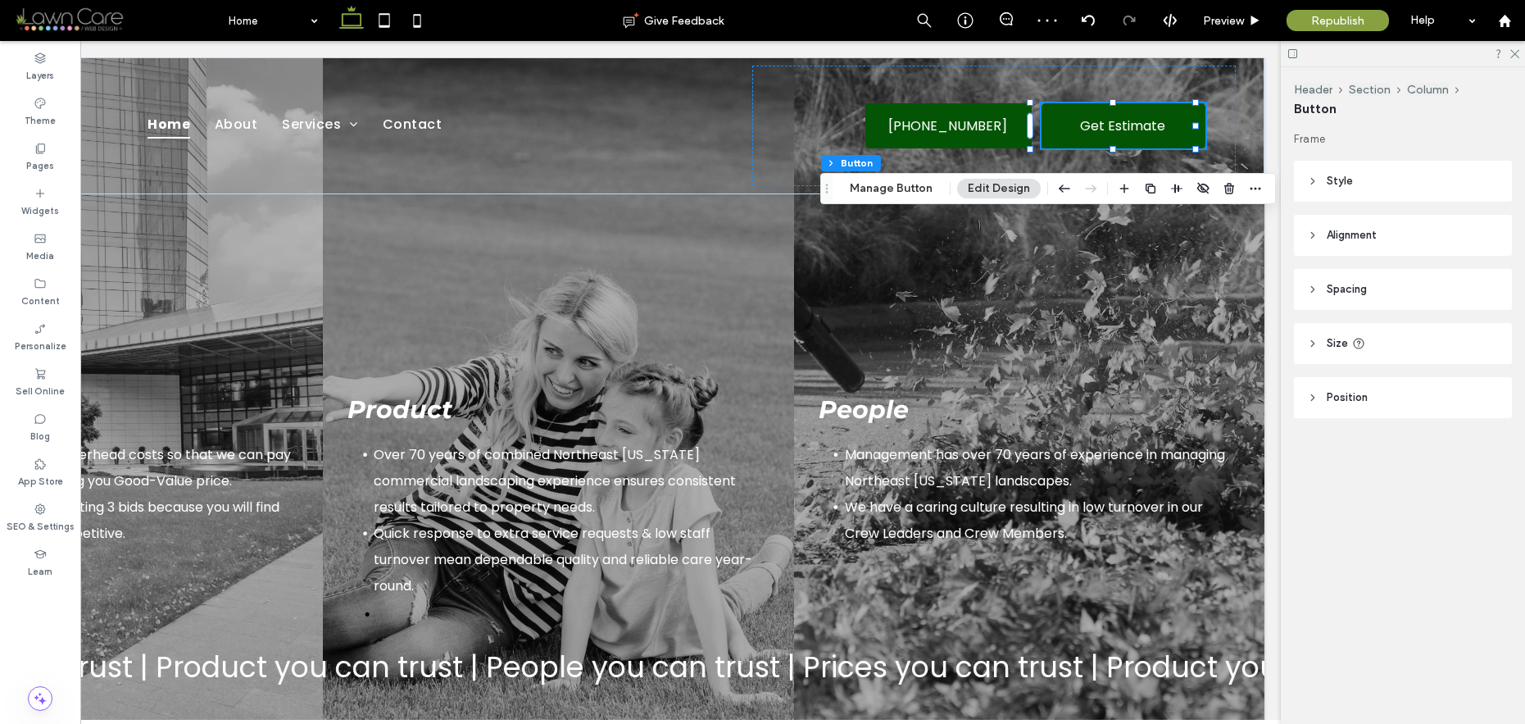
click at [1318, 344] on header "Size" at bounding box center [1403, 343] width 218 height 41
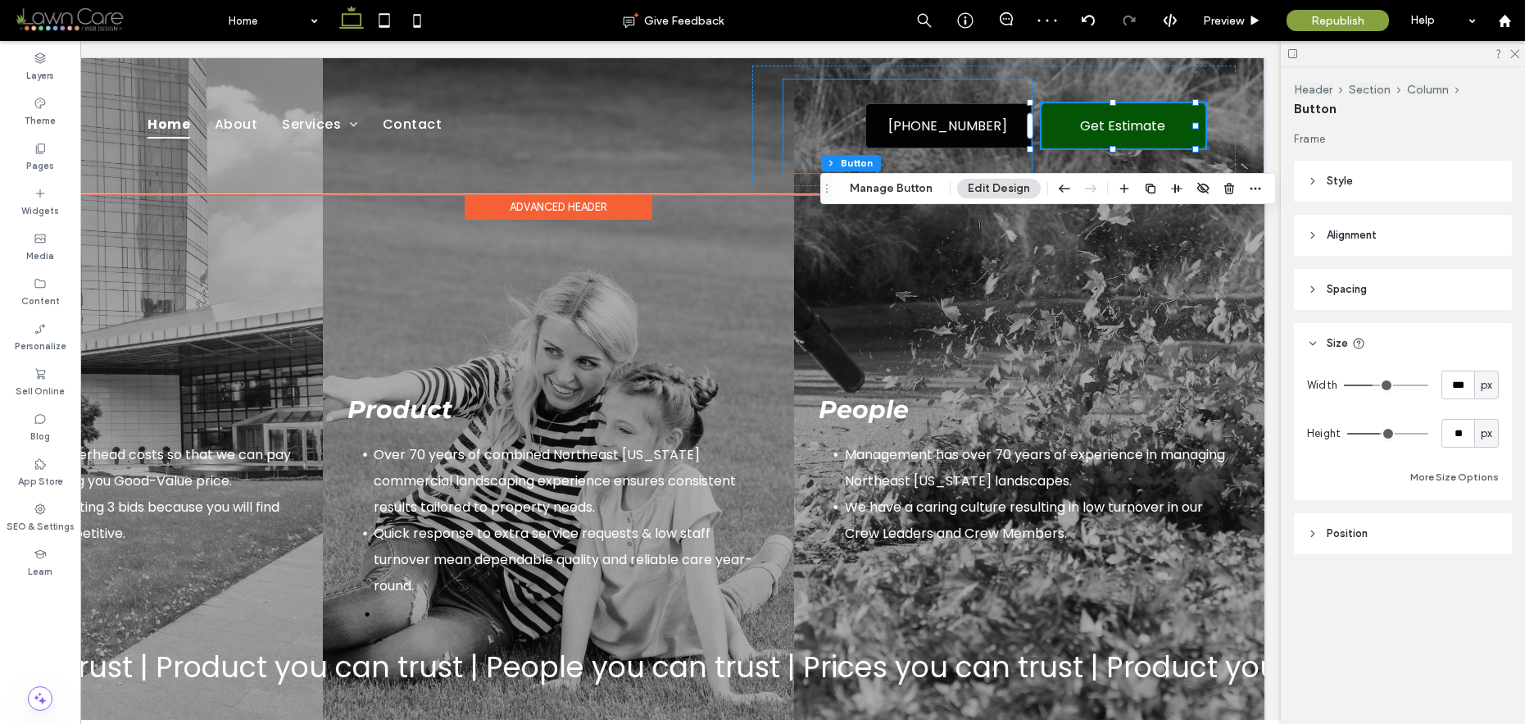
click at [949, 114] on span "[PHONE_NUMBER]" at bounding box center [947, 125] width 119 height 37
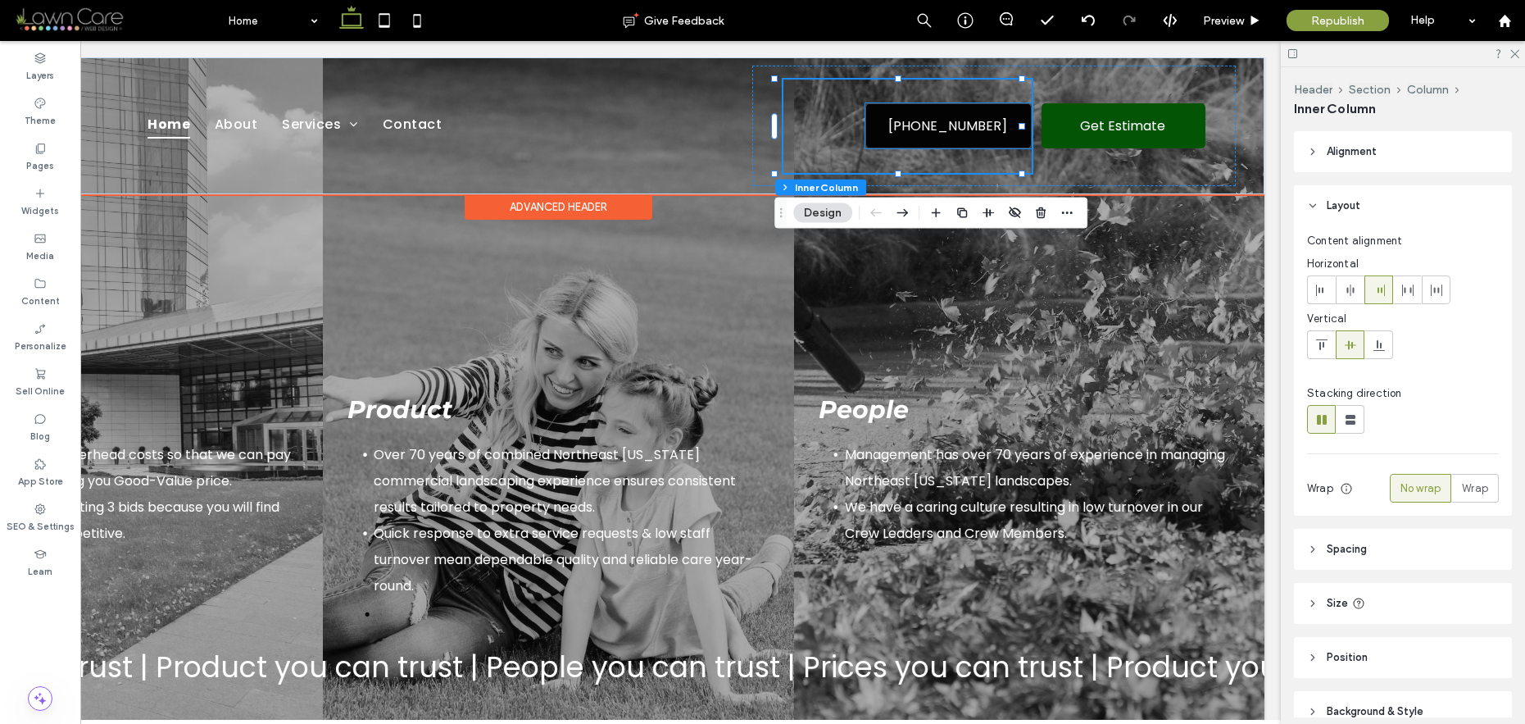
click at [963, 120] on span "[PHONE_NUMBER]" at bounding box center [947, 125] width 119 height 37
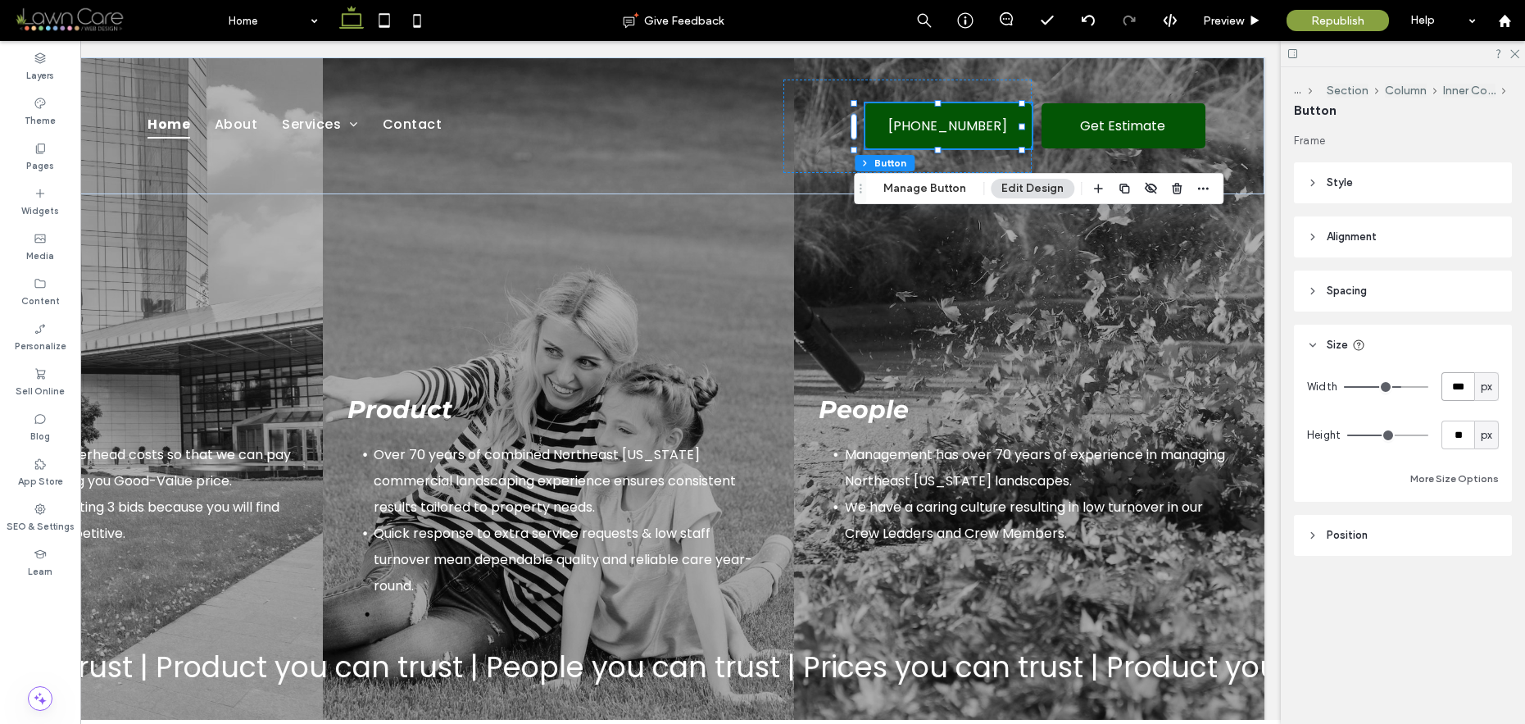
click at [1318, 385] on input "***" at bounding box center [1457, 386] width 33 height 29
type input "***"
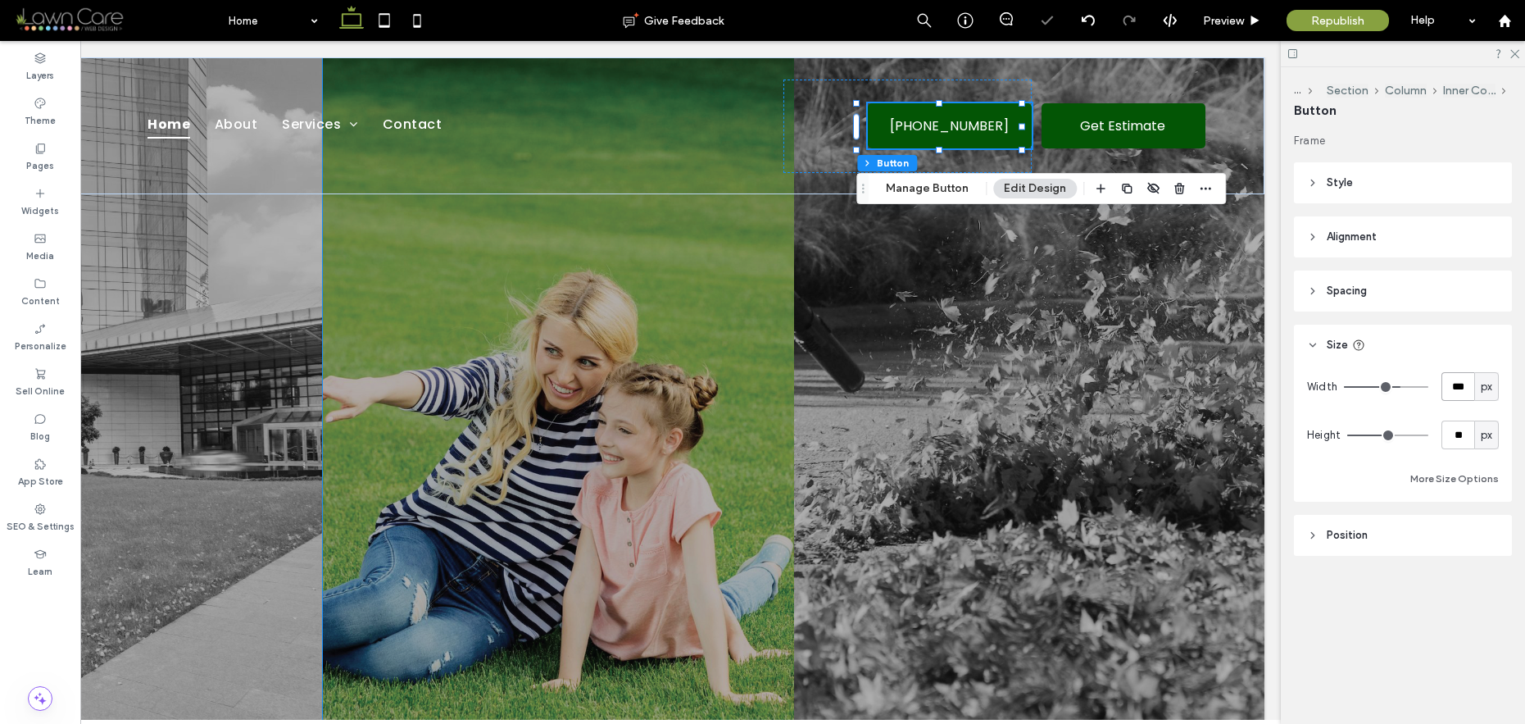
click at [443, 268] on img at bounding box center [558, 401] width 470 height 688
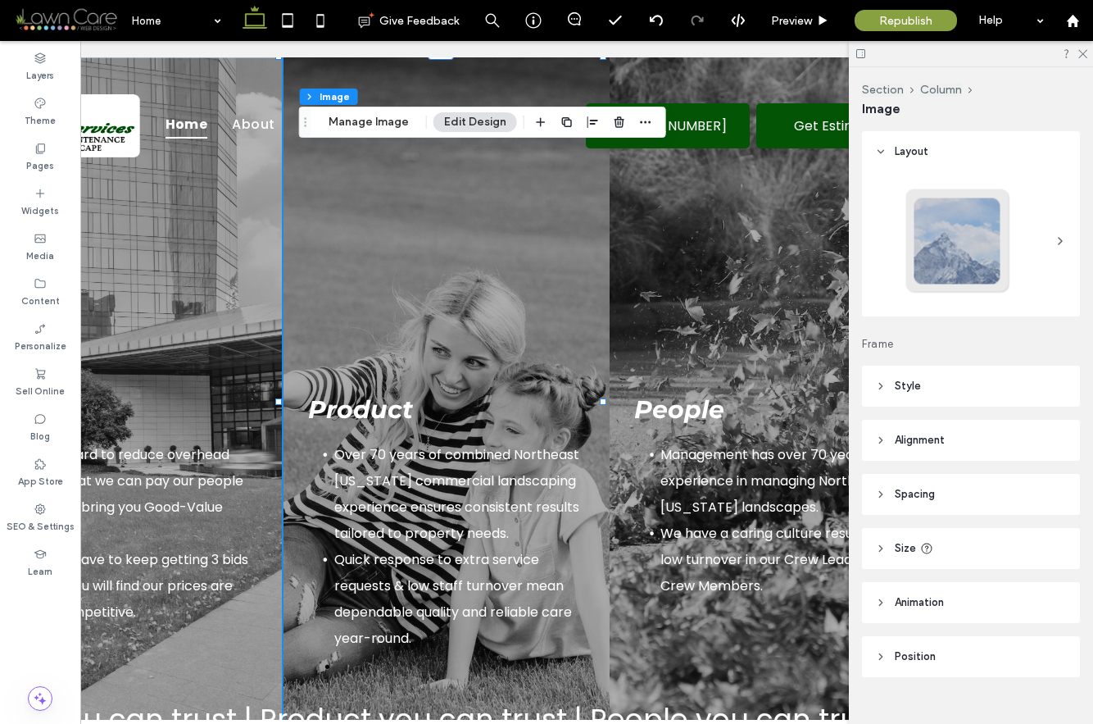
scroll to position [0, 0]
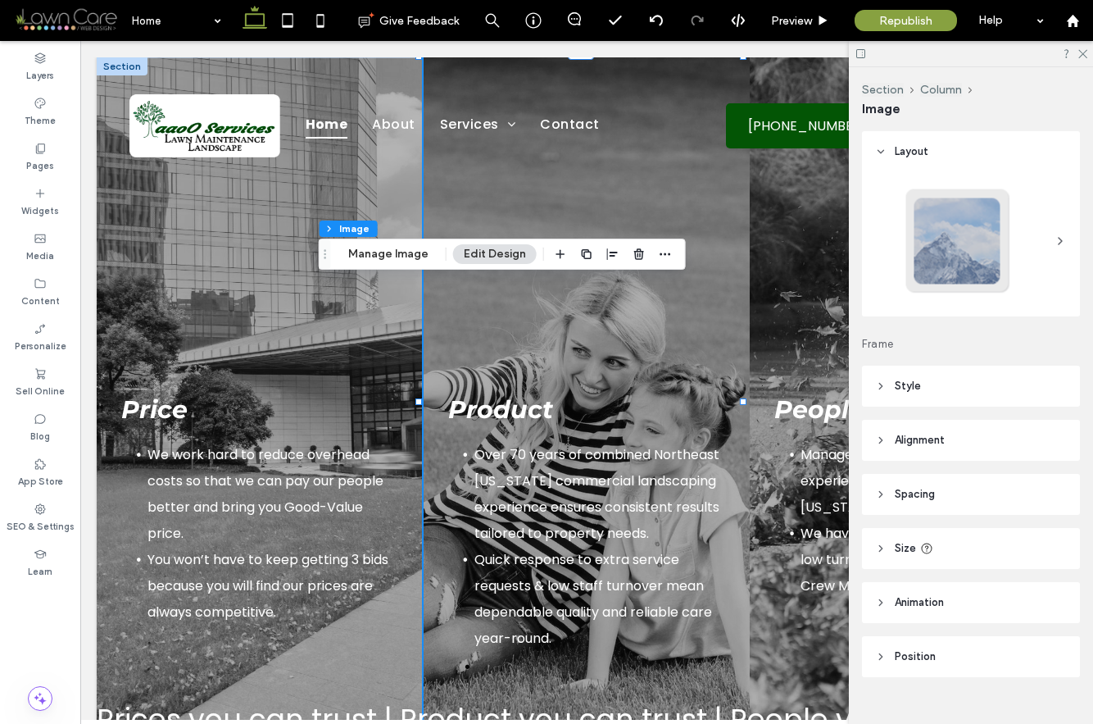
drag, startPoint x: 427, startPoint y: 116, endPoint x: 314, endPoint y: 234, distance: 163.4
click at [319, 248] on icon "Drag" at bounding box center [325, 253] width 13 height 11
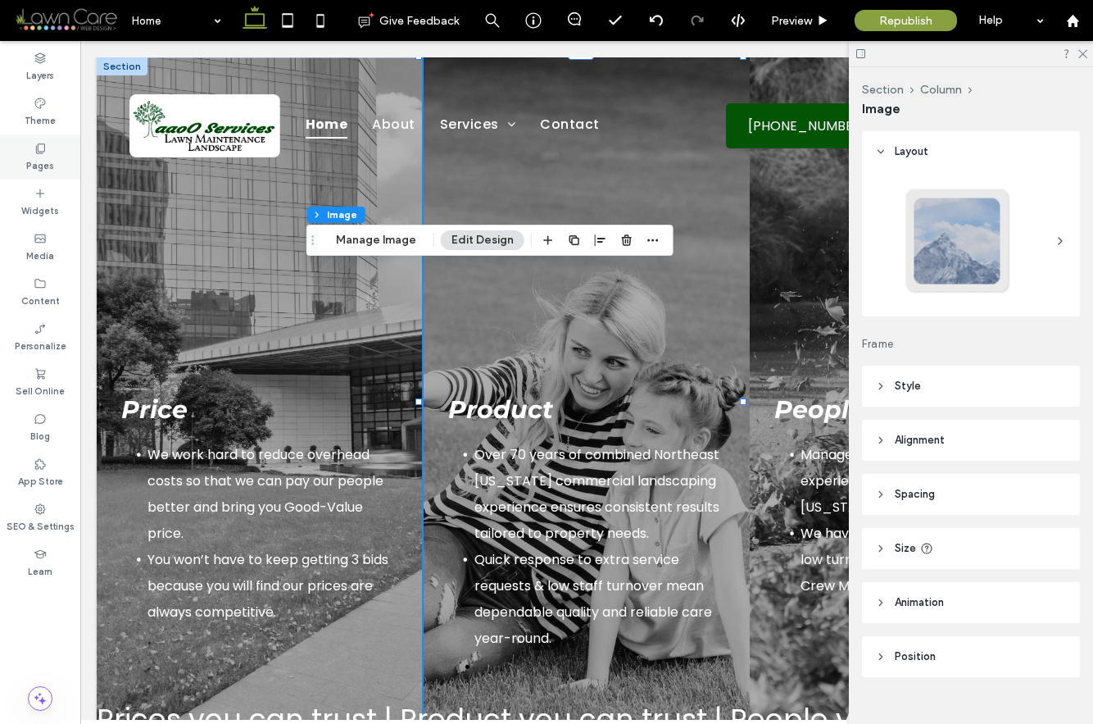
click at [22, 152] on div "Pages" at bounding box center [40, 156] width 80 height 45
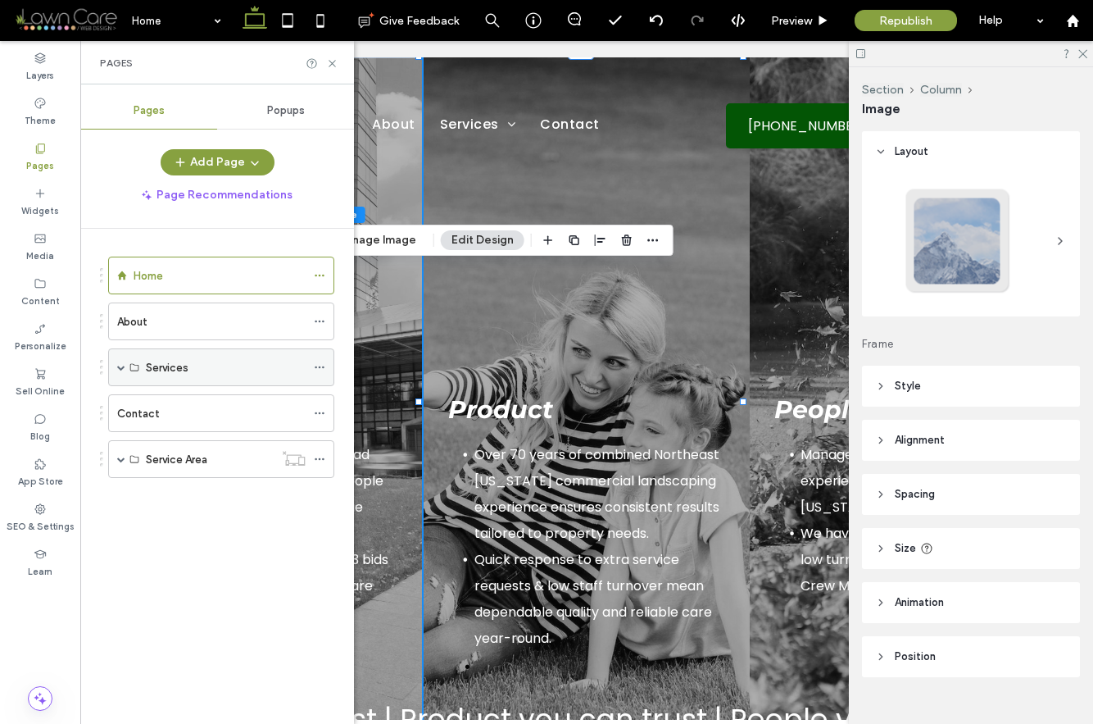
click at [125, 364] on span at bounding box center [121, 367] width 8 height 8
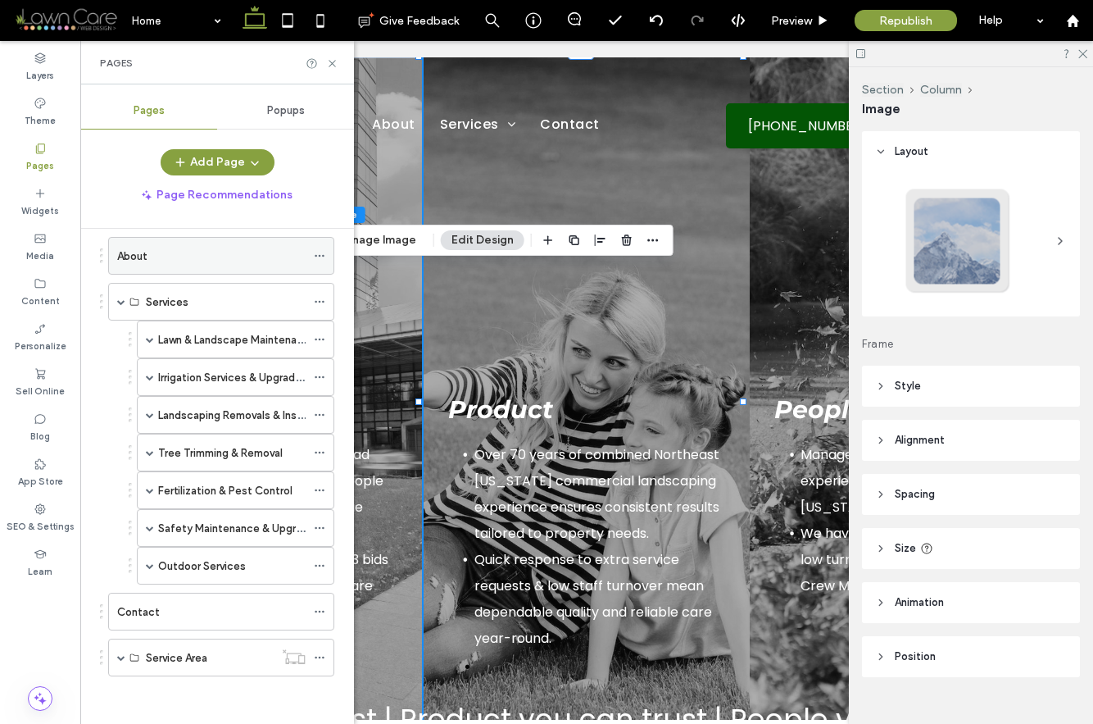
scroll to position [67, 0]
click at [148, 449] on span at bounding box center [150, 451] width 8 height 8
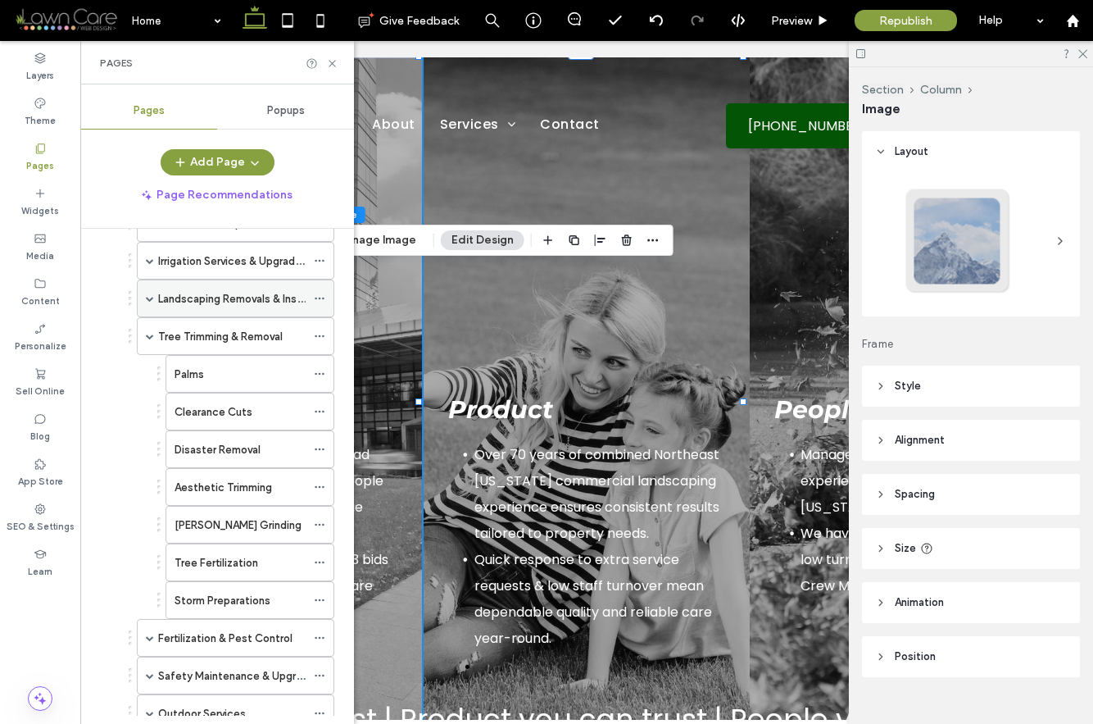
scroll to position [232, 0]
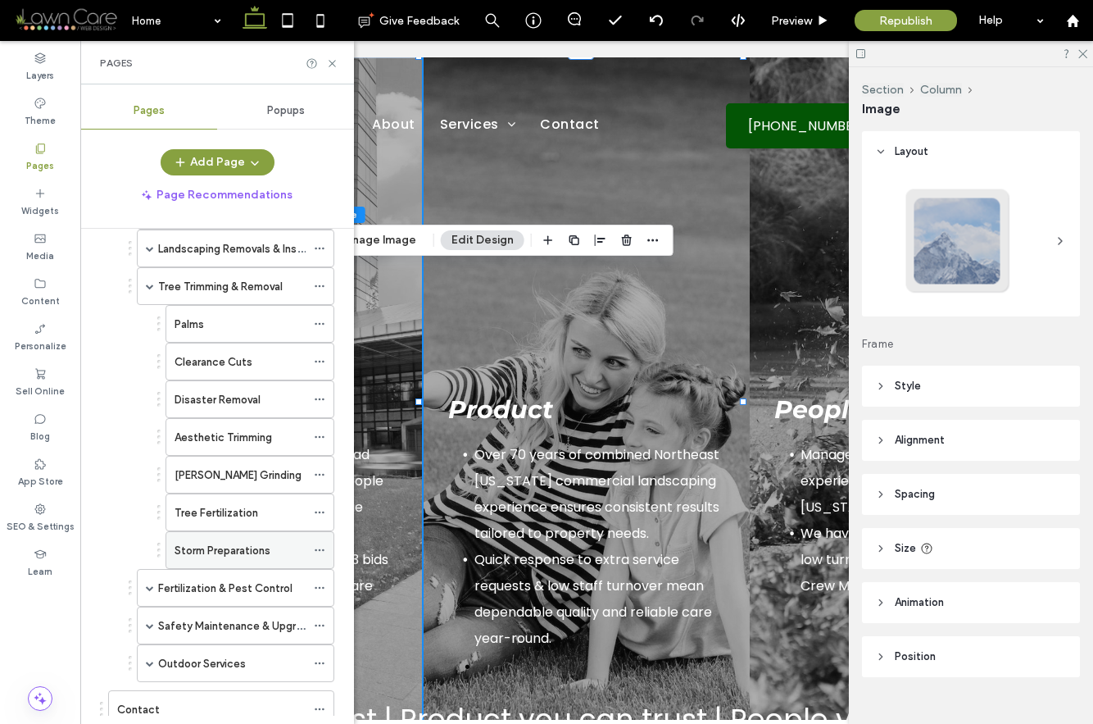
click at [235, 543] on label "Storm Preparations" at bounding box center [223, 550] width 96 height 29
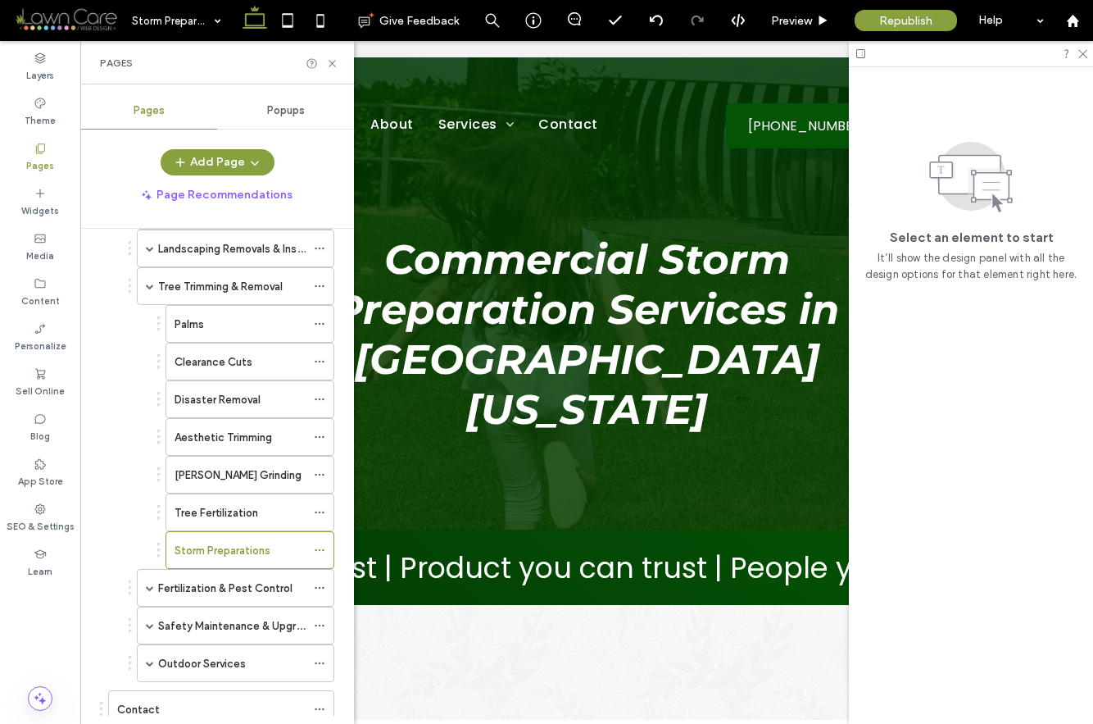
scroll to position [0, 0]
click at [334, 61] on use at bounding box center [332, 63] width 7 height 7
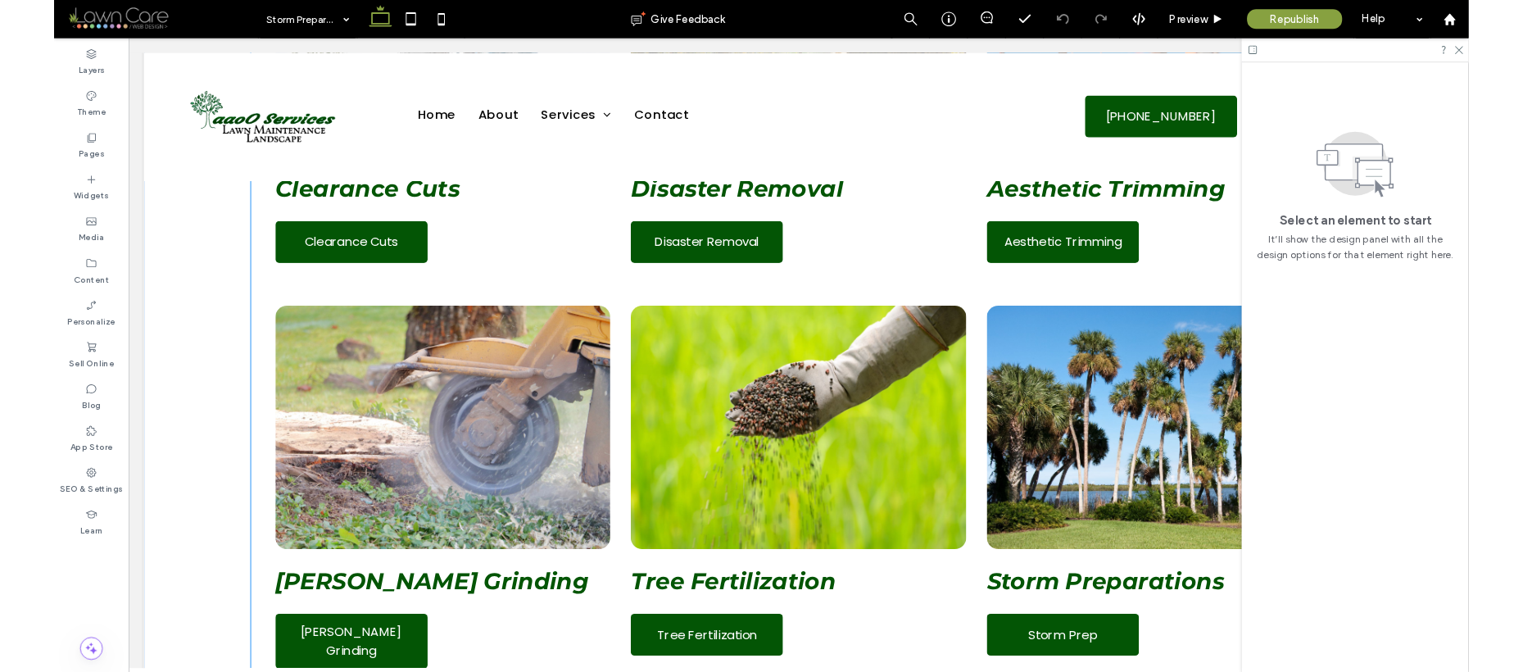
scroll to position [2135, 0]
